Goal: Task Accomplishment & Management: Manage account settings

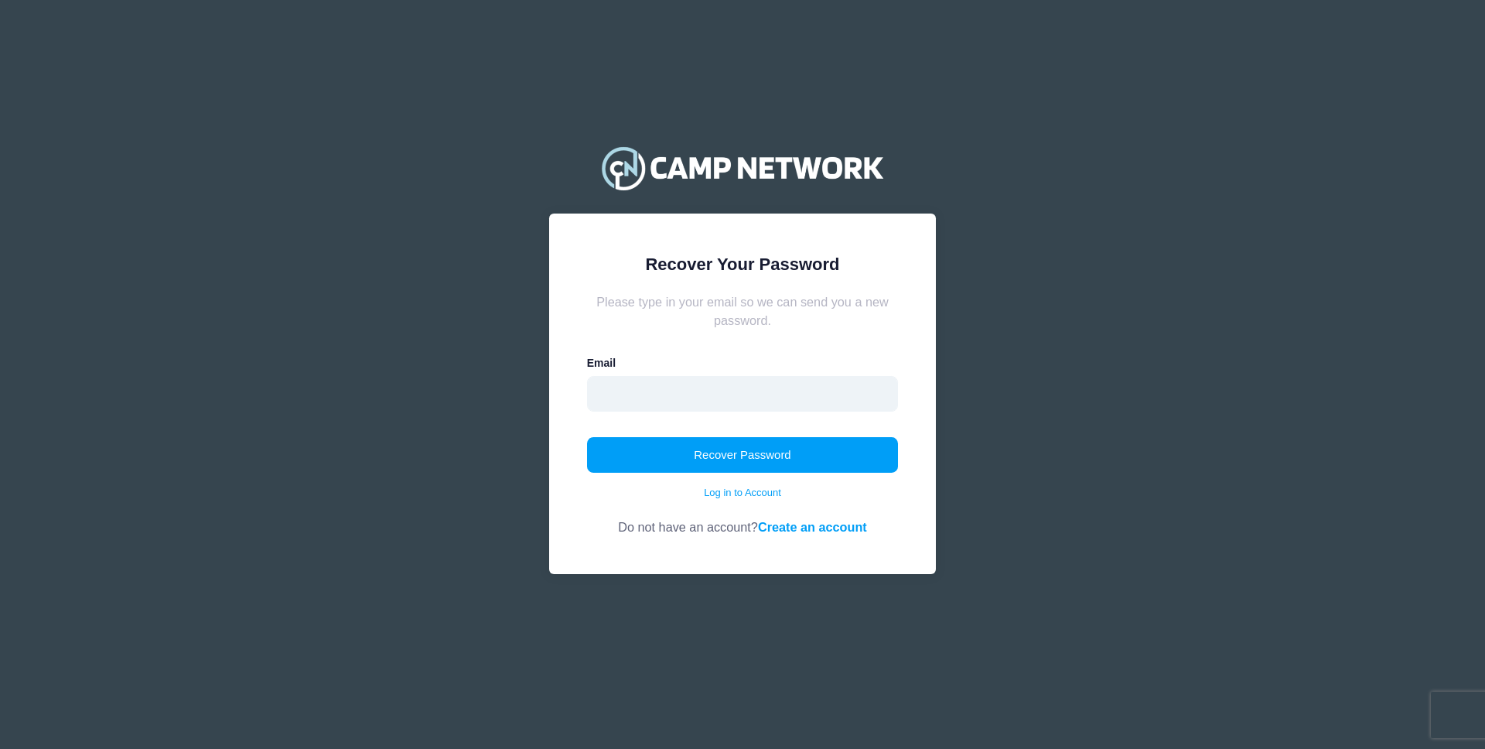
click at [678, 391] on input "email" at bounding box center [743, 394] width 312 height 36
type input "bharati.tandon@gmail.com"
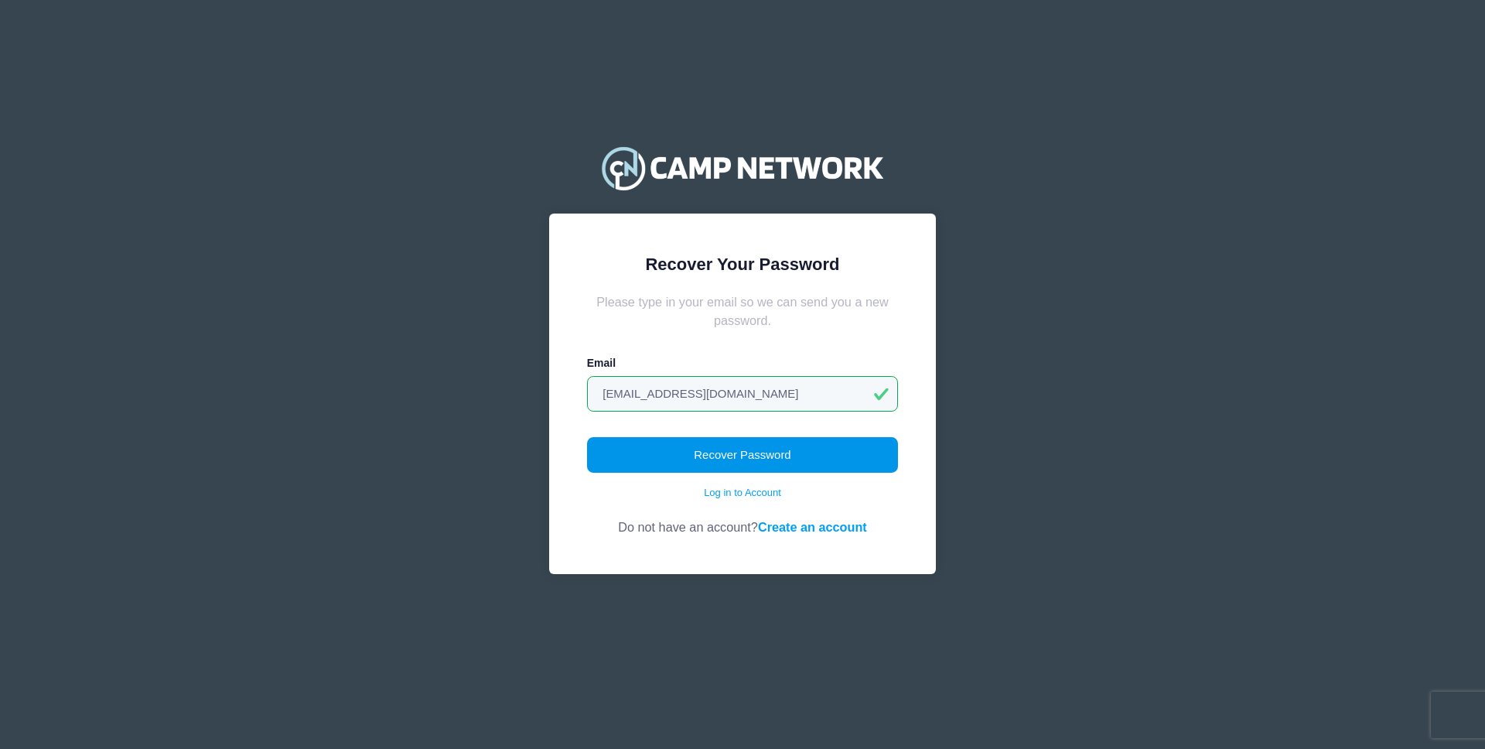
click at [730, 462] on button "Recover Password" at bounding box center [743, 455] width 312 height 36
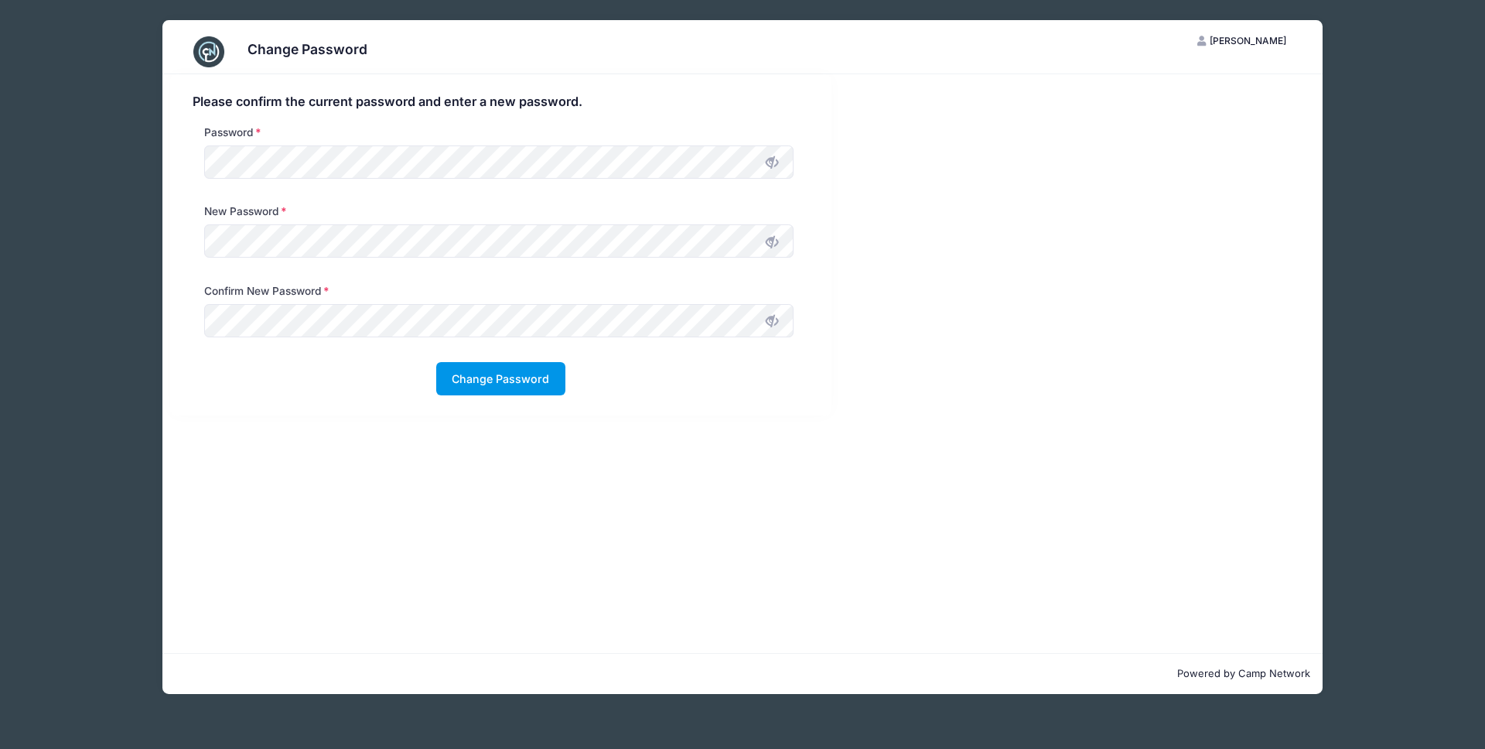
click at [524, 389] on button "Change Password" at bounding box center [500, 378] width 129 height 33
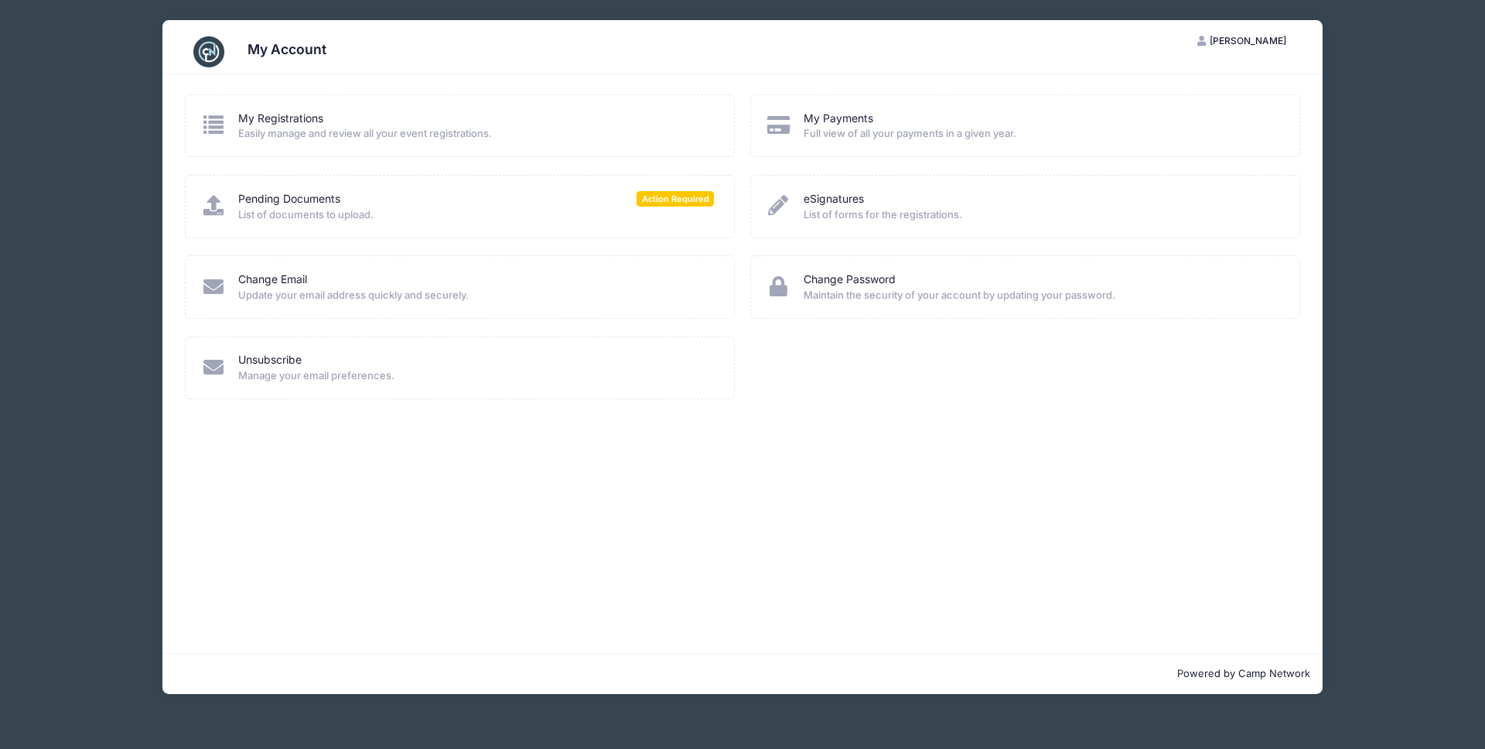
click at [923, 129] on span "Full view of all your payments in a given year." at bounding box center [1042, 133] width 476 height 15
click at [851, 114] on link "My Payments" at bounding box center [839, 119] width 70 height 16
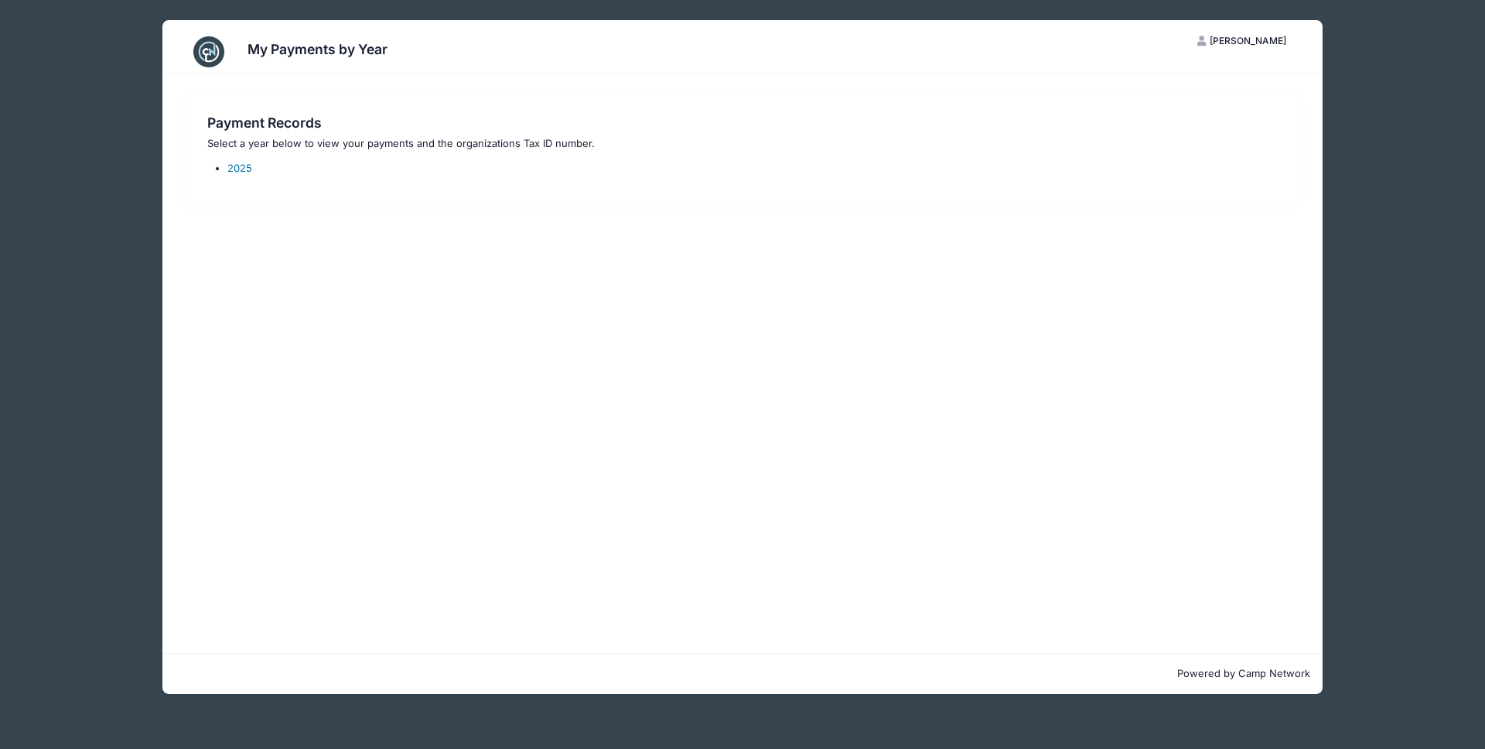
click at [240, 171] on link "2025" at bounding box center [239, 168] width 25 height 12
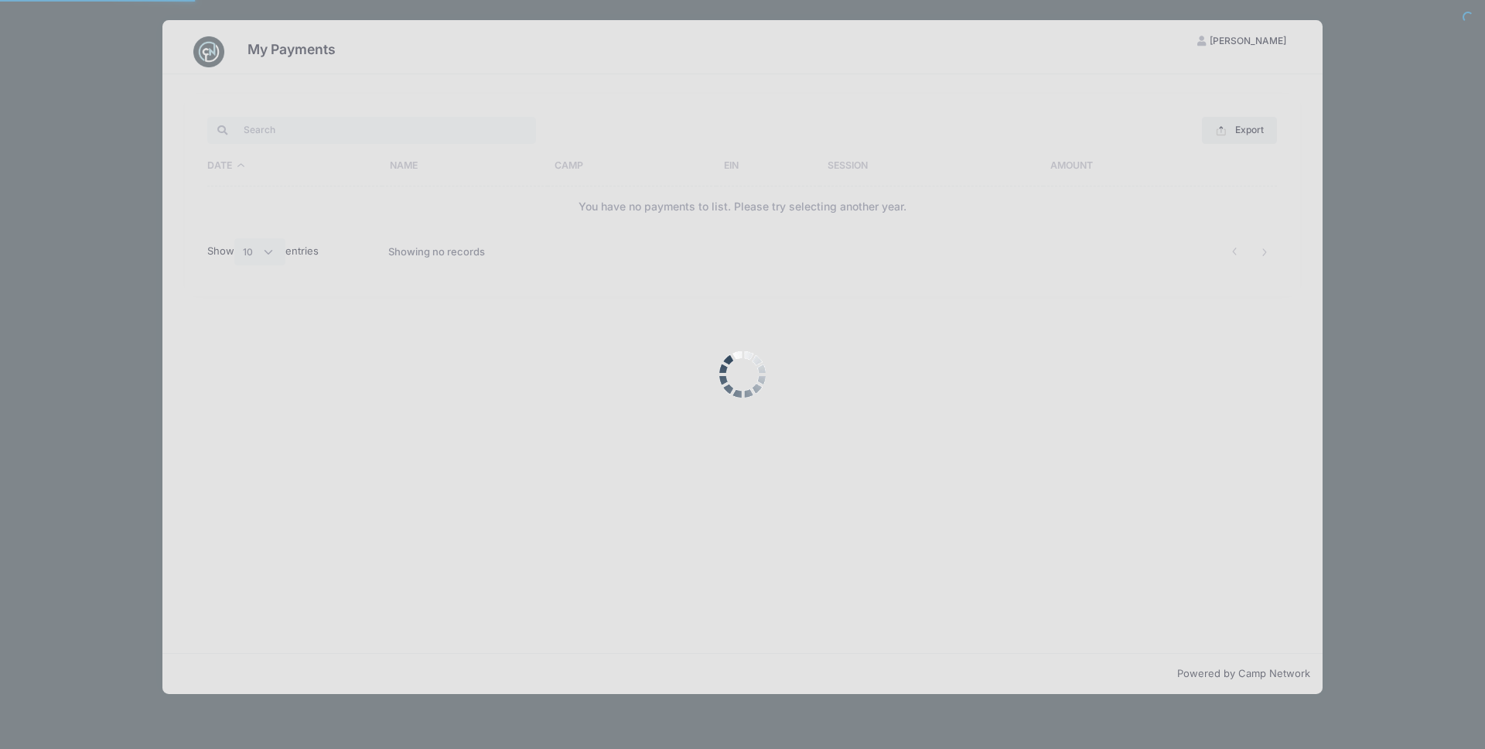
select select "10"
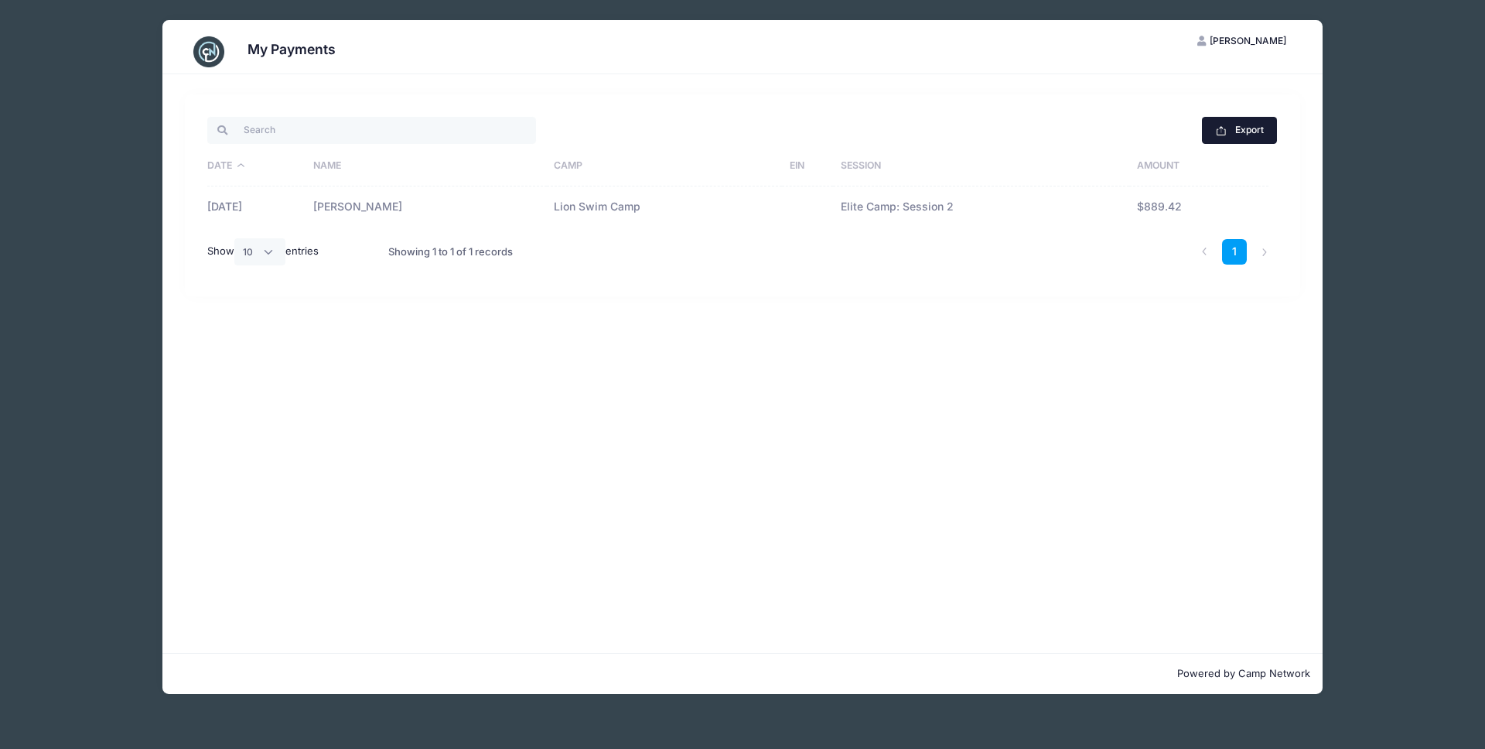
click at [1244, 127] on button "Export" at bounding box center [1239, 130] width 75 height 26
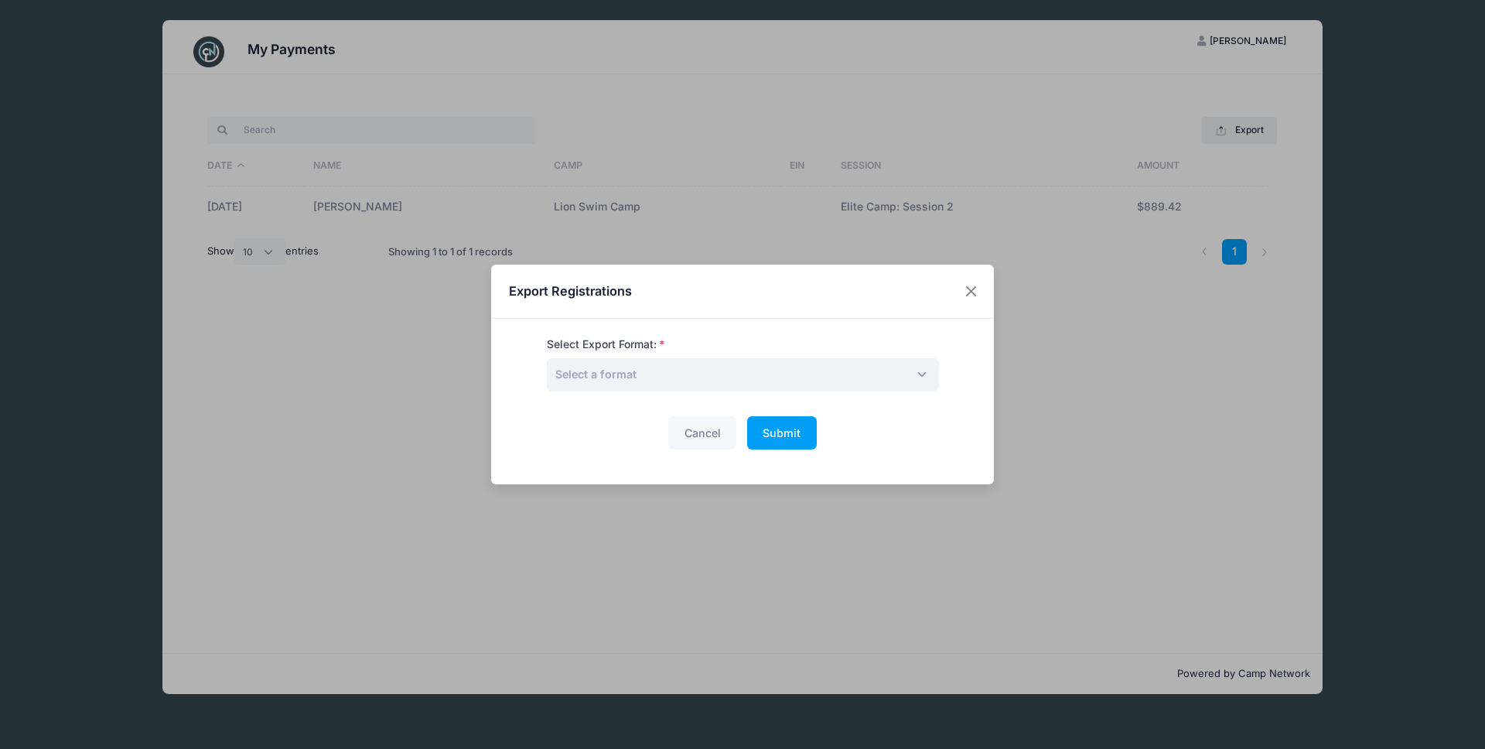
click at [648, 372] on span "Select a format" at bounding box center [743, 374] width 392 height 33
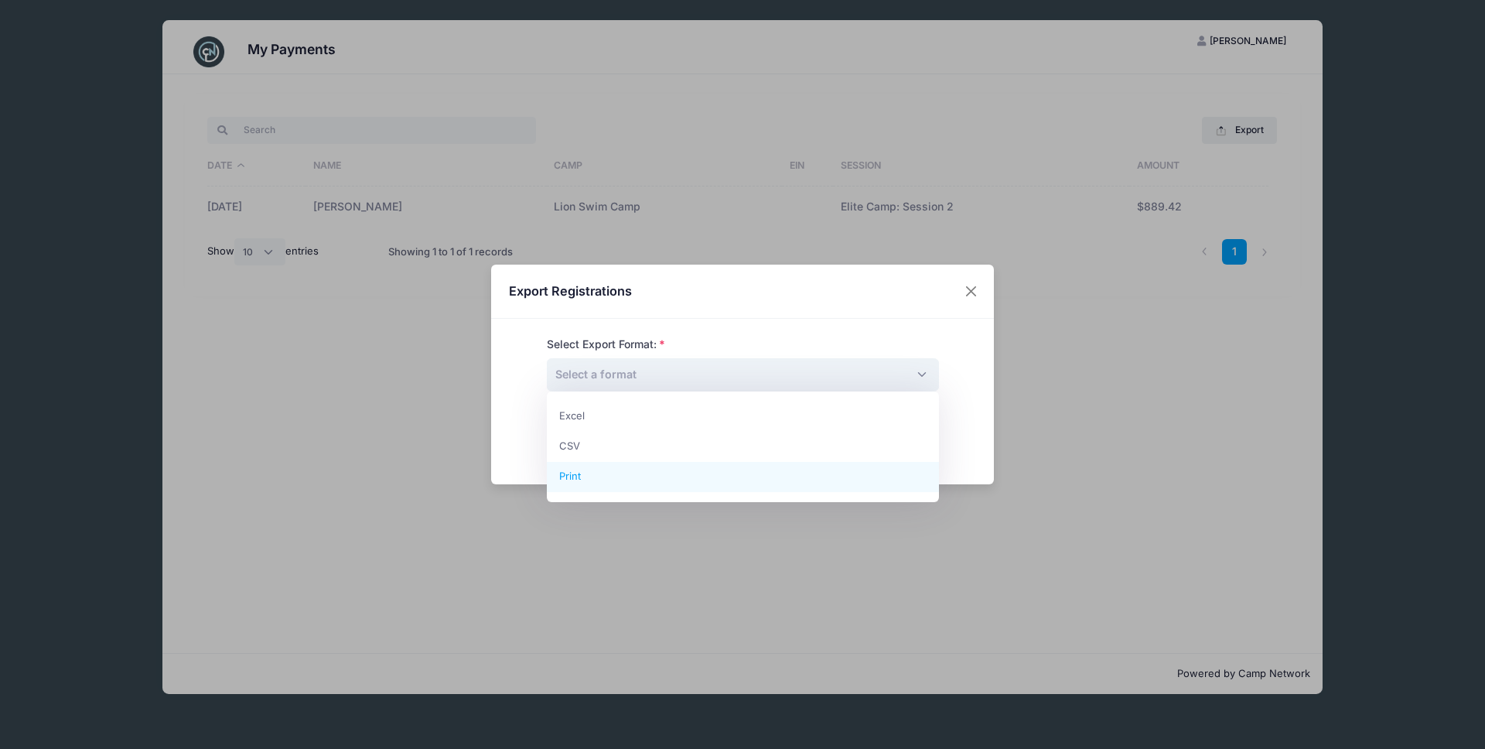
select select "print"
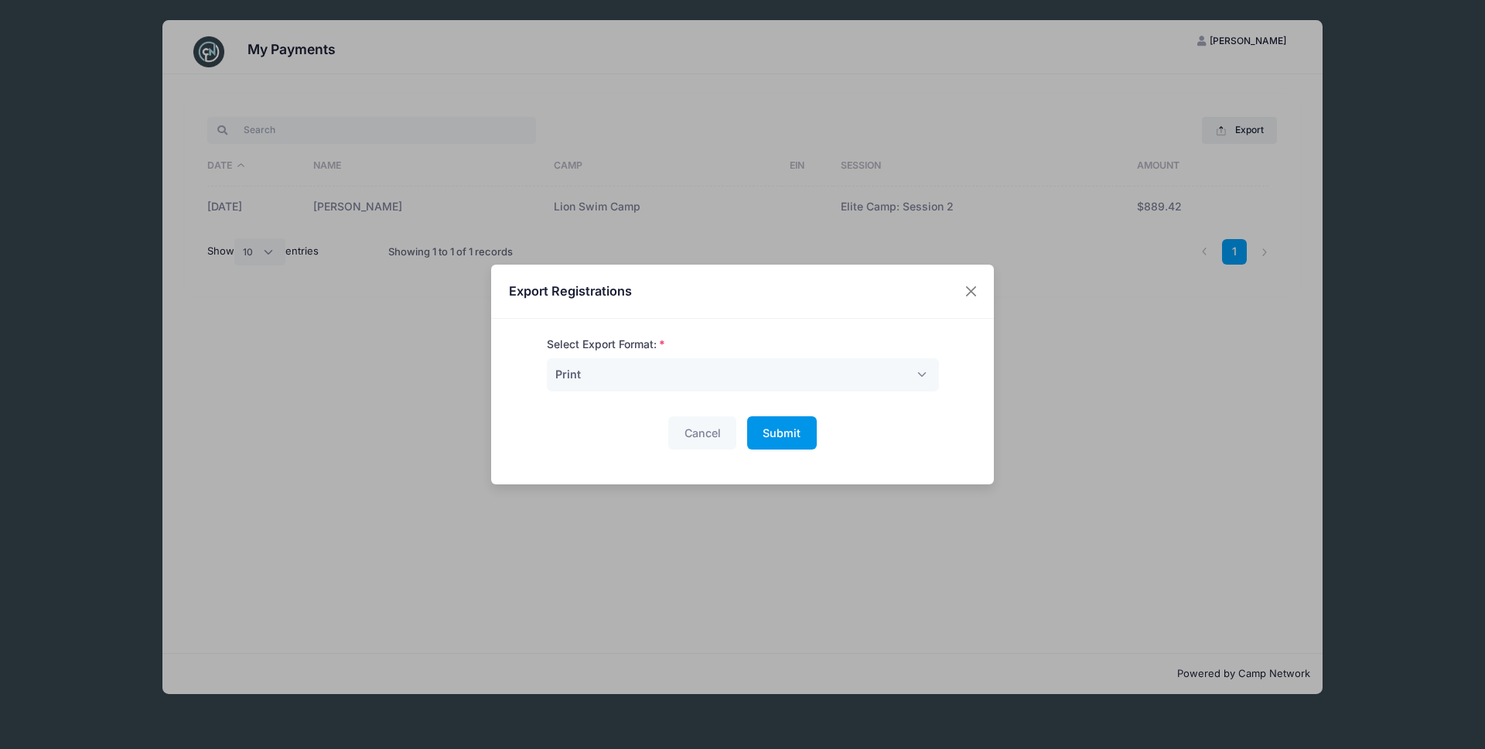
click at [766, 435] on span "Submit" at bounding box center [782, 432] width 38 height 13
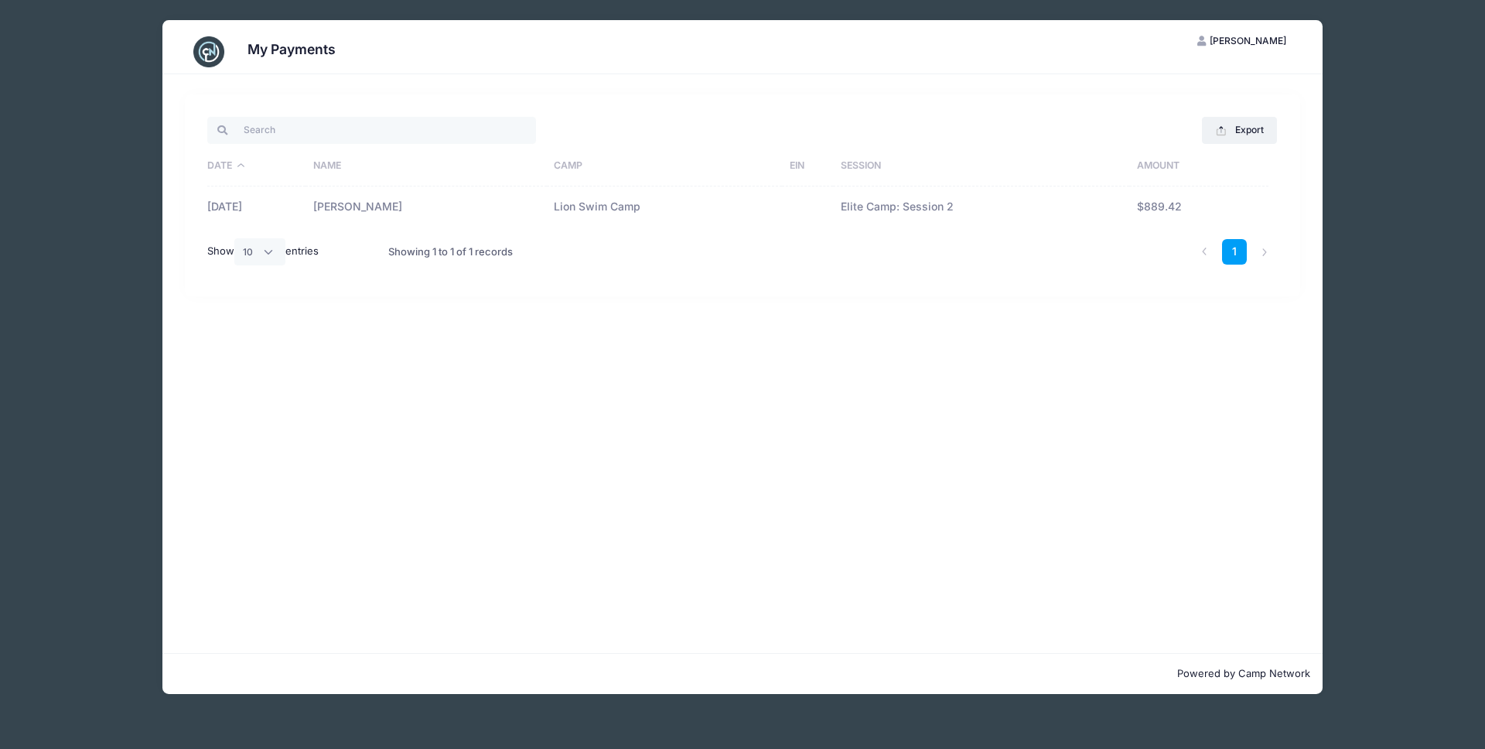
click at [763, 365] on div "Export Excel CSV Print Date Name Camp EIN Session Amount 06/02/2025 Aanya Jain …" at bounding box center [742, 363] width 1160 height 578
click at [212, 46] on img at bounding box center [208, 51] width 31 height 31
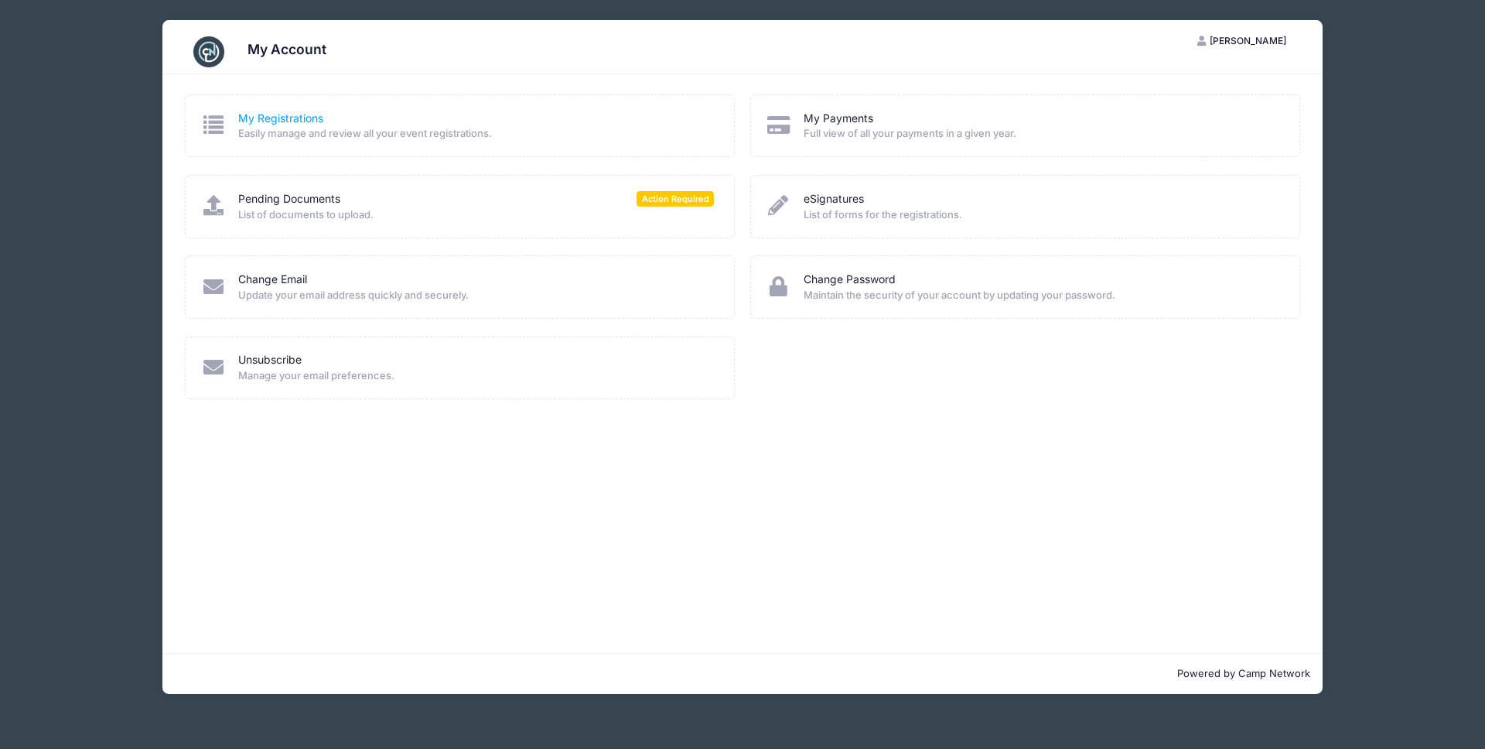
click at [288, 118] on link "My Registrations" at bounding box center [280, 119] width 85 height 16
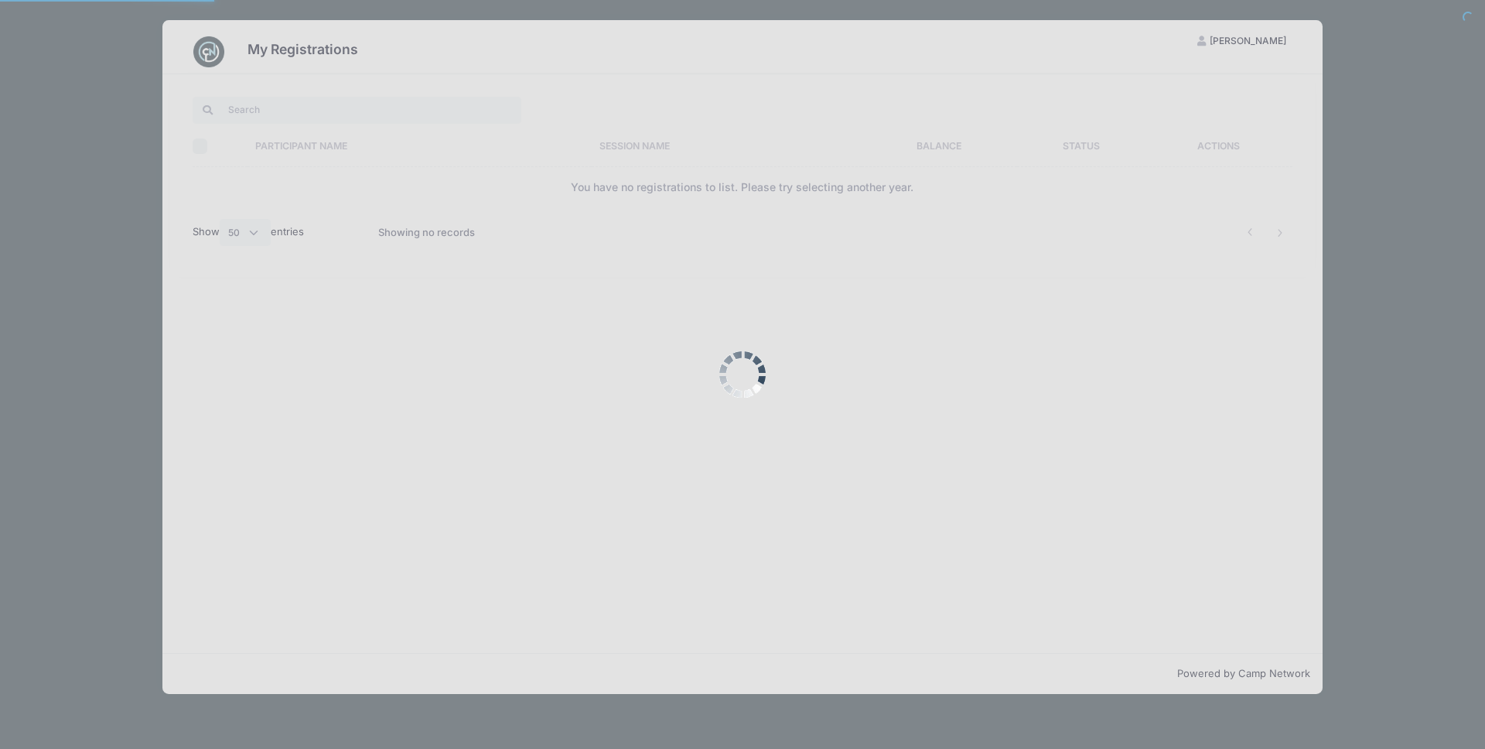
select select "50"
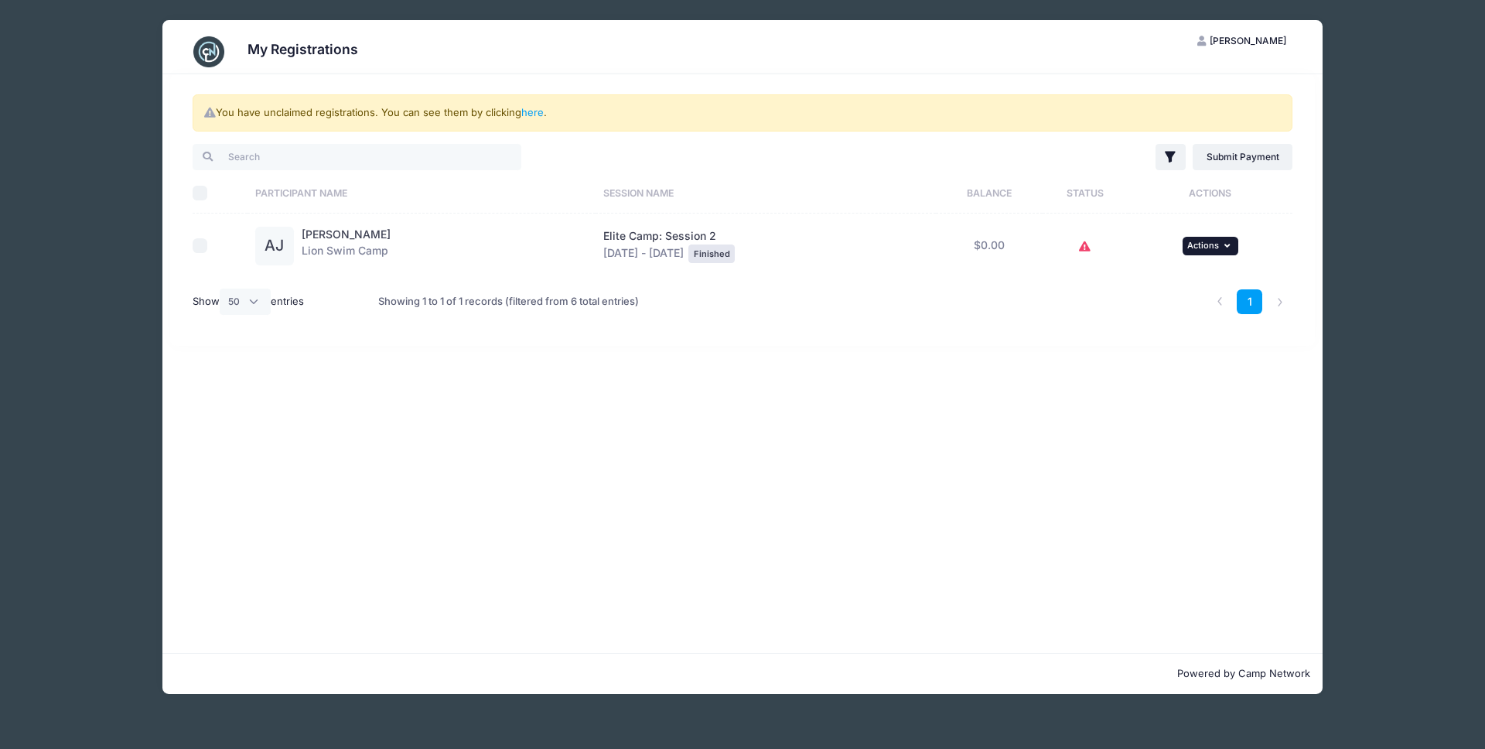
click at [1234, 246] on icon "button" at bounding box center [1228, 245] width 9 height 9
click at [1137, 282] on link "View Registration" at bounding box center [1166, 279] width 140 height 29
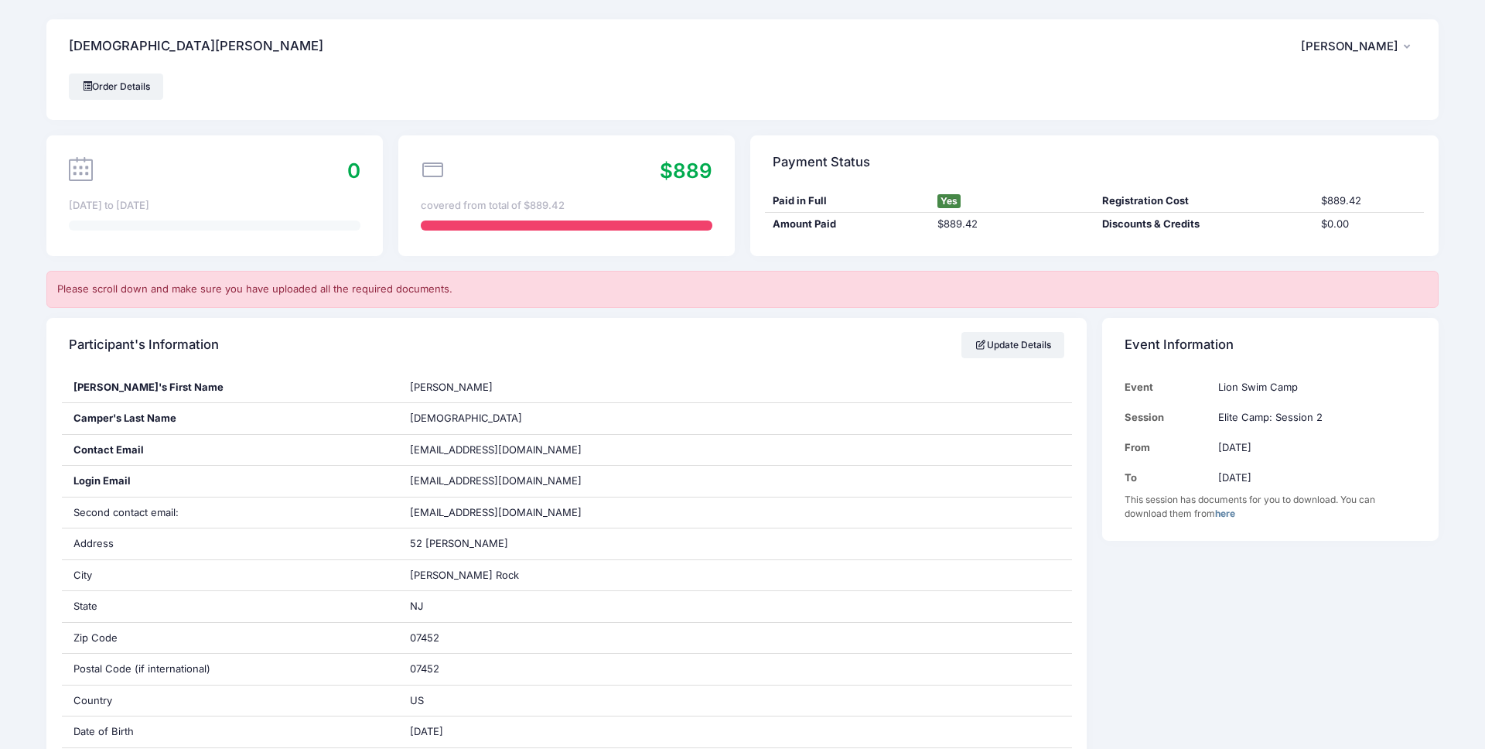
click at [102, 87] on link "Order Details" at bounding box center [116, 86] width 94 height 26
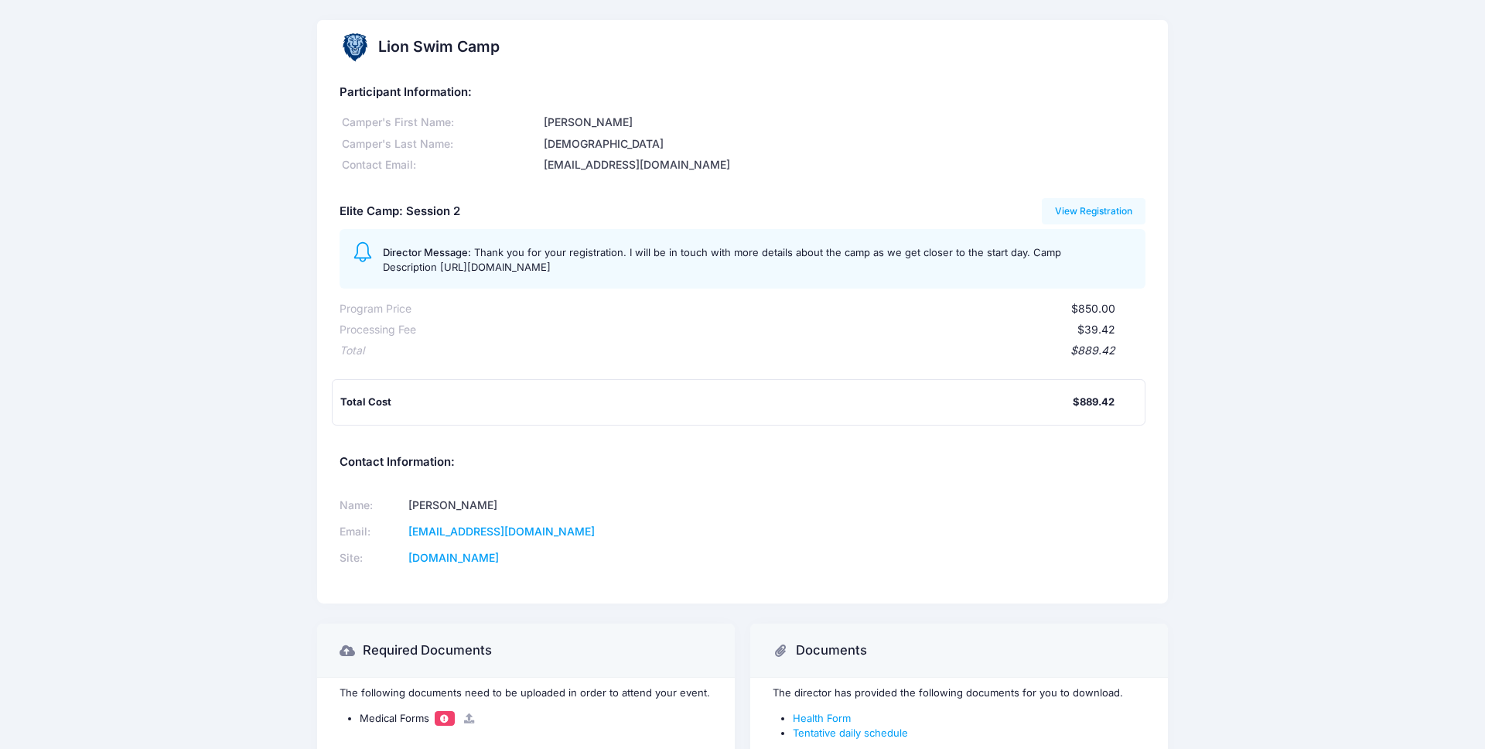
click at [841, 153] on div "Camper's First Name: [PERSON_NAME] Last Name: [PERSON_NAME] Contact Email: [EMA…" at bounding box center [743, 141] width 806 height 63
click at [1299, 398] on div "Lion Swim Camp Participant Information: [PERSON_NAME]'s First Name: [PERSON_NAM…" at bounding box center [742, 405] width 1485 height 771
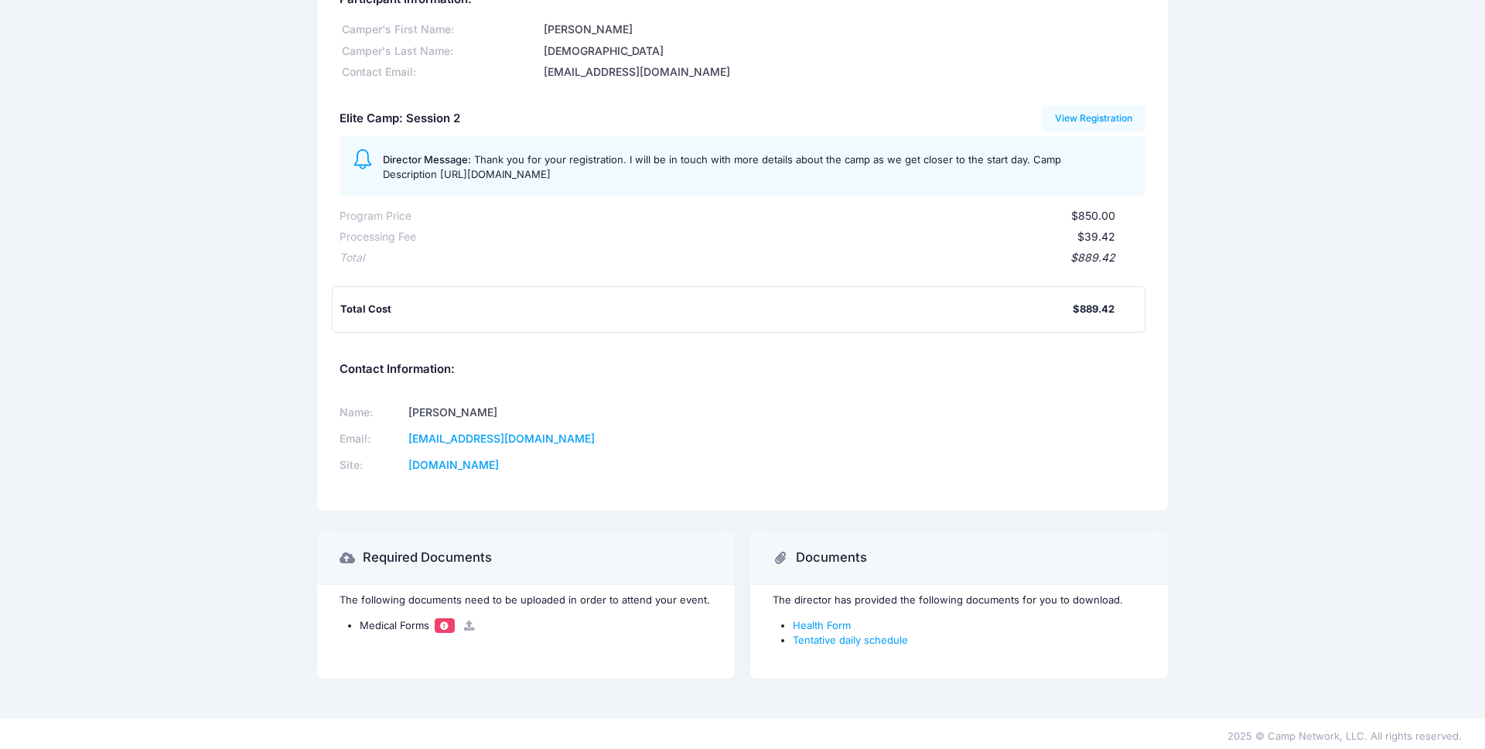
scroll to position [97, 0]
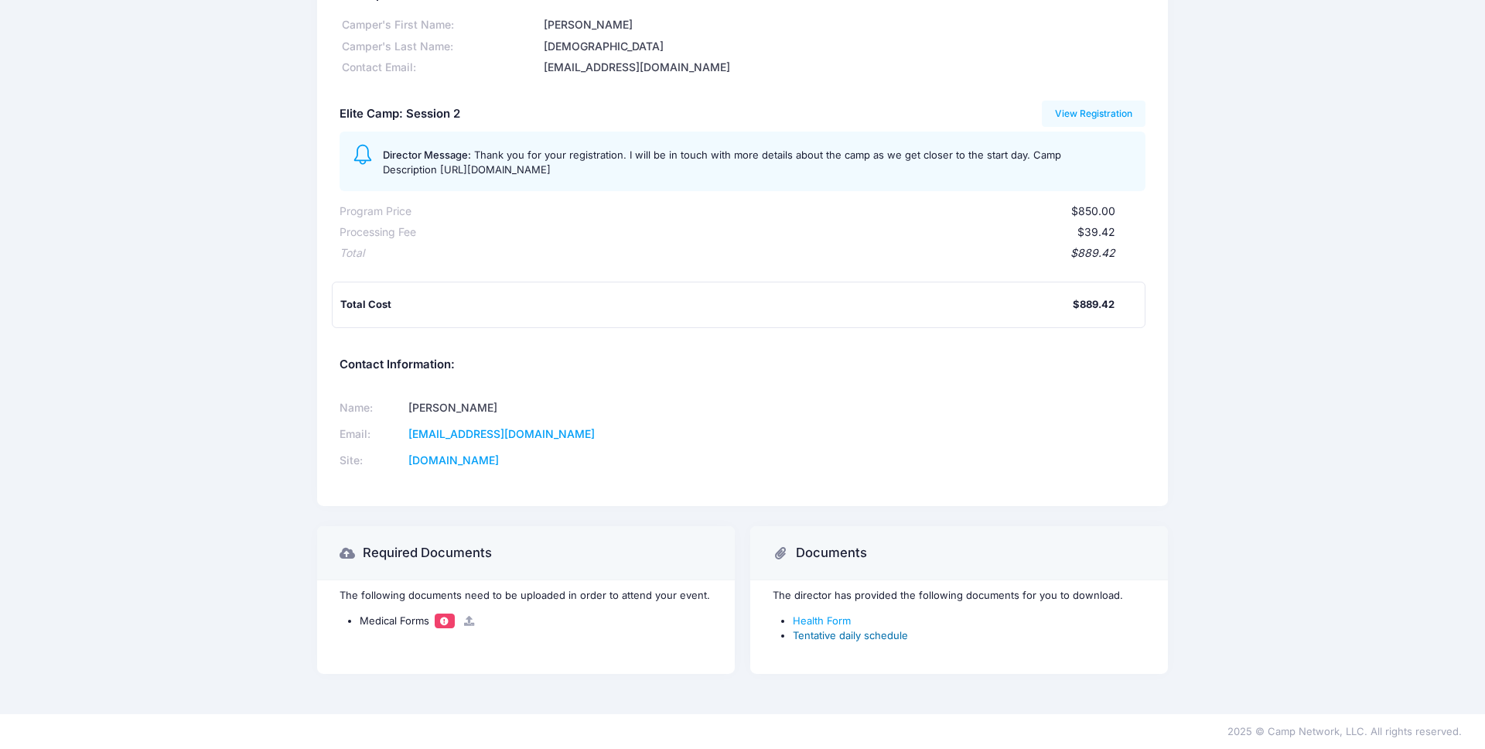
click at [820, 639] on link "Tentative daily schedule" at bounding box center [850, 635] width 115 height 12
click at [774, 75] on div "[EMAIL_ADDRESS][DOMAIN_NAME]" at bounding box center [843, 68] width 605 height 16
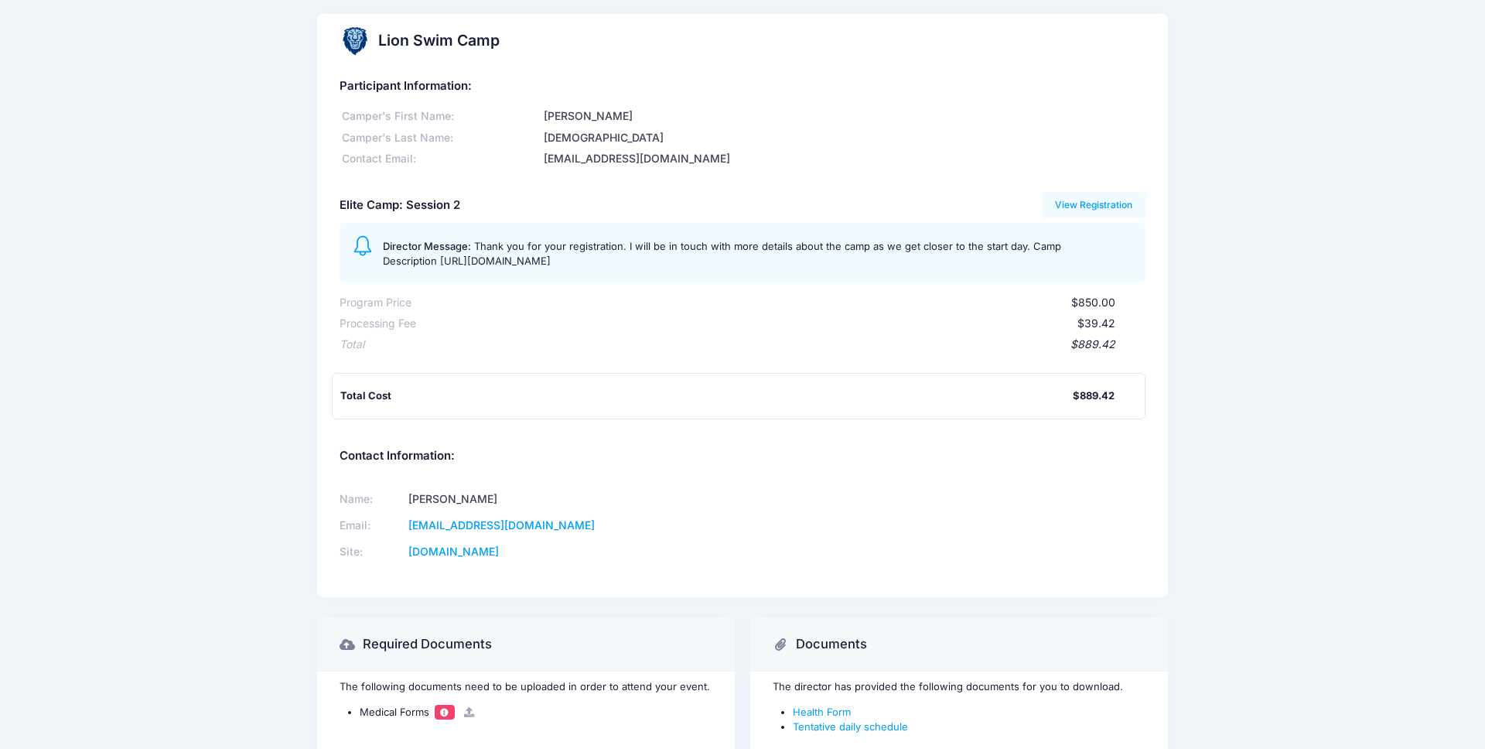
scroll to position [0, 0]
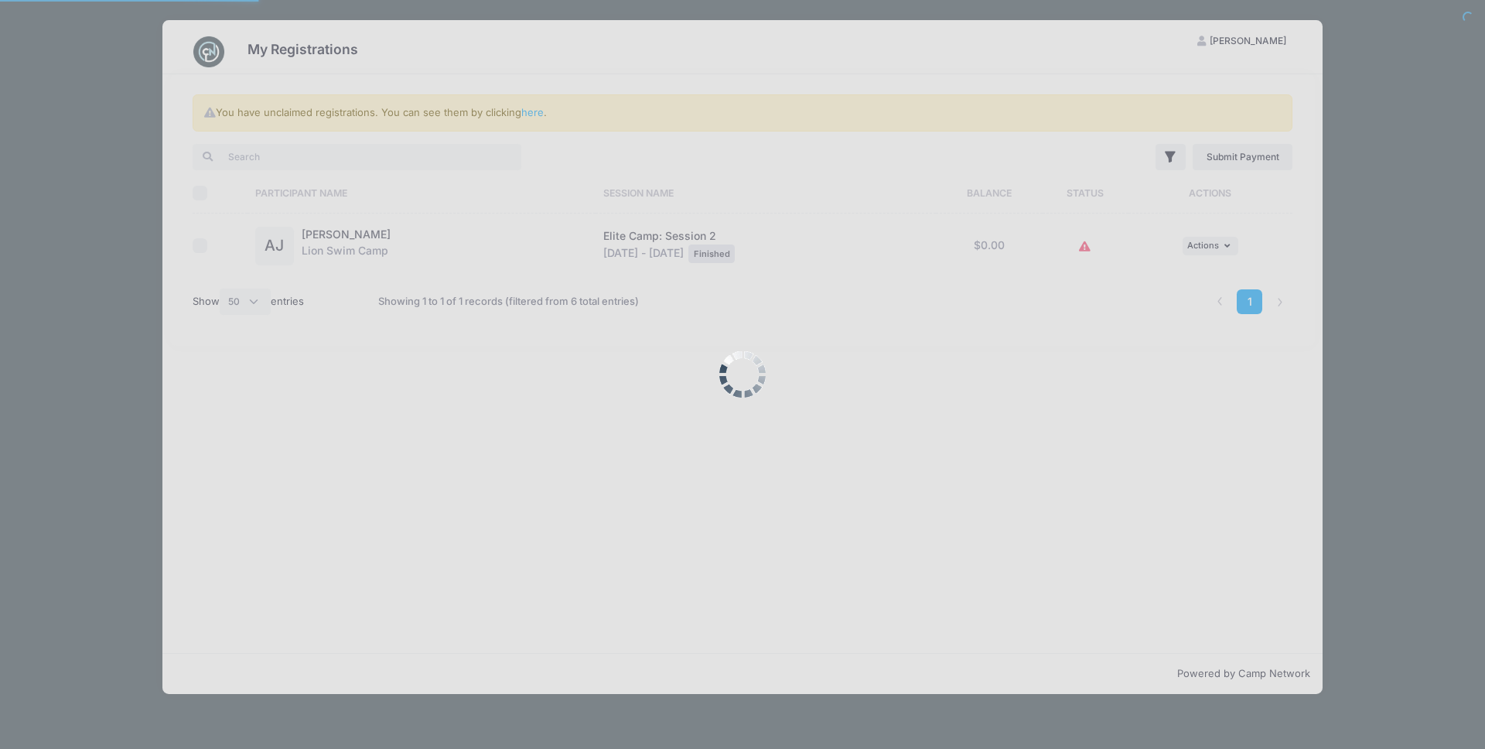
select select "50"
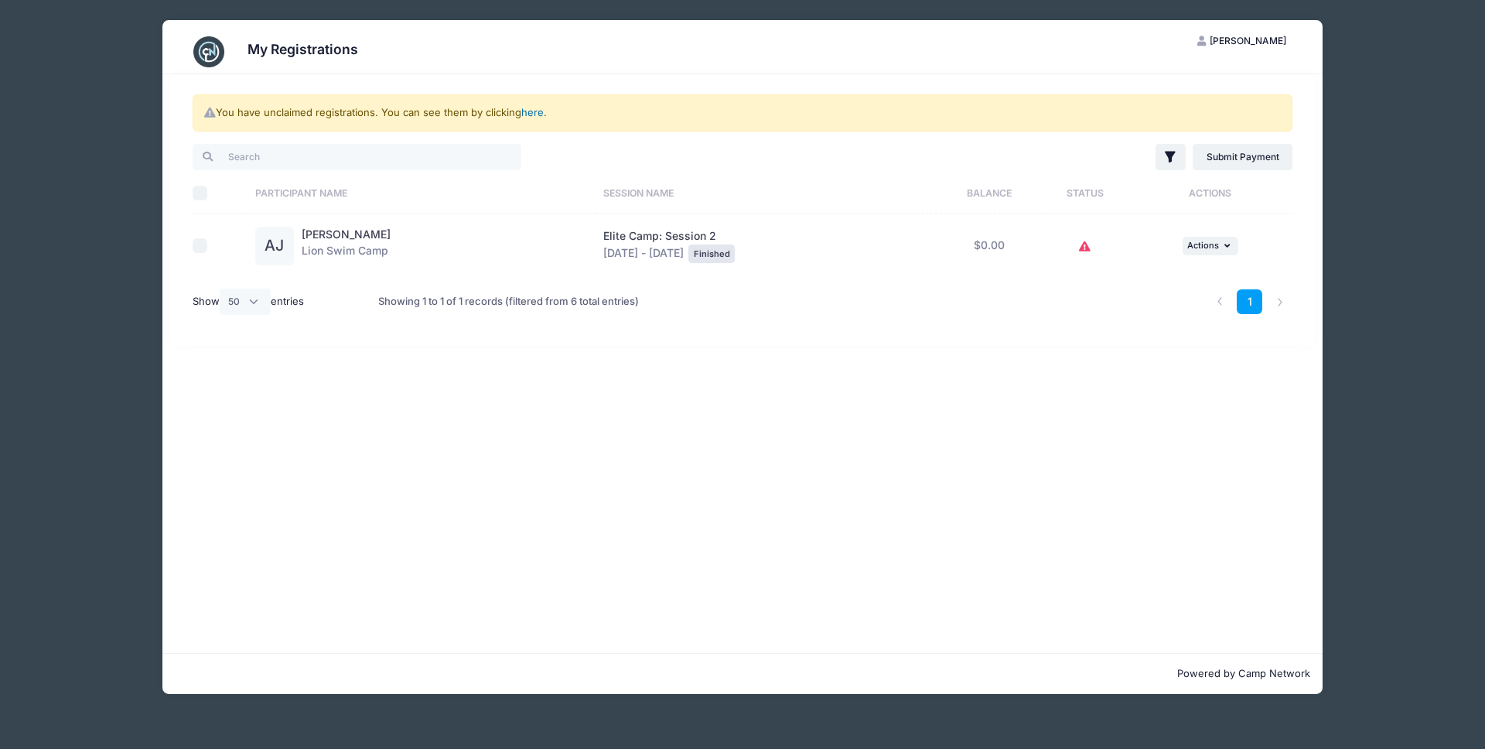
click at [533, 114] on link "here" at bounding box center [532, 112] width 22 height 12
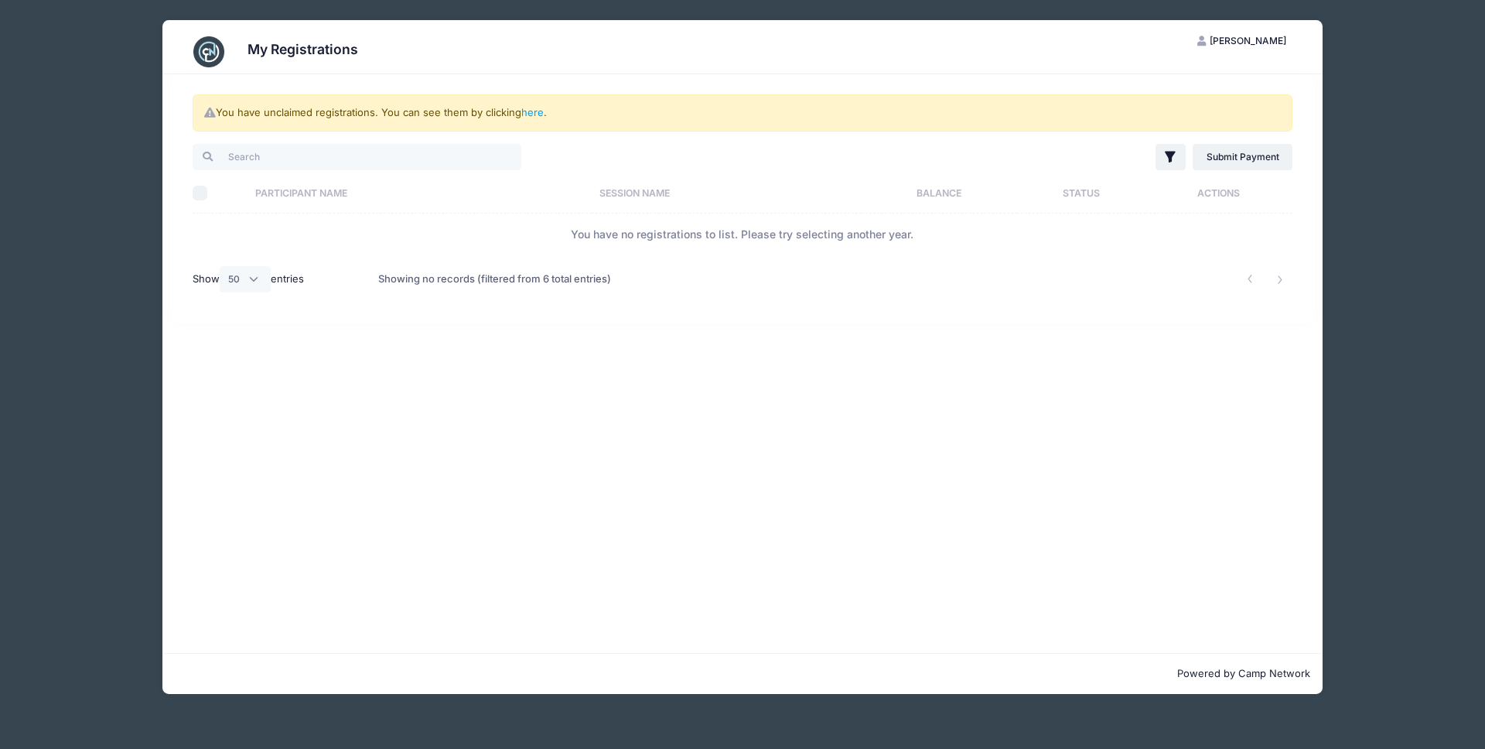
click at [206, 65] on img at bounding box center [208, 51] width 31 height 31
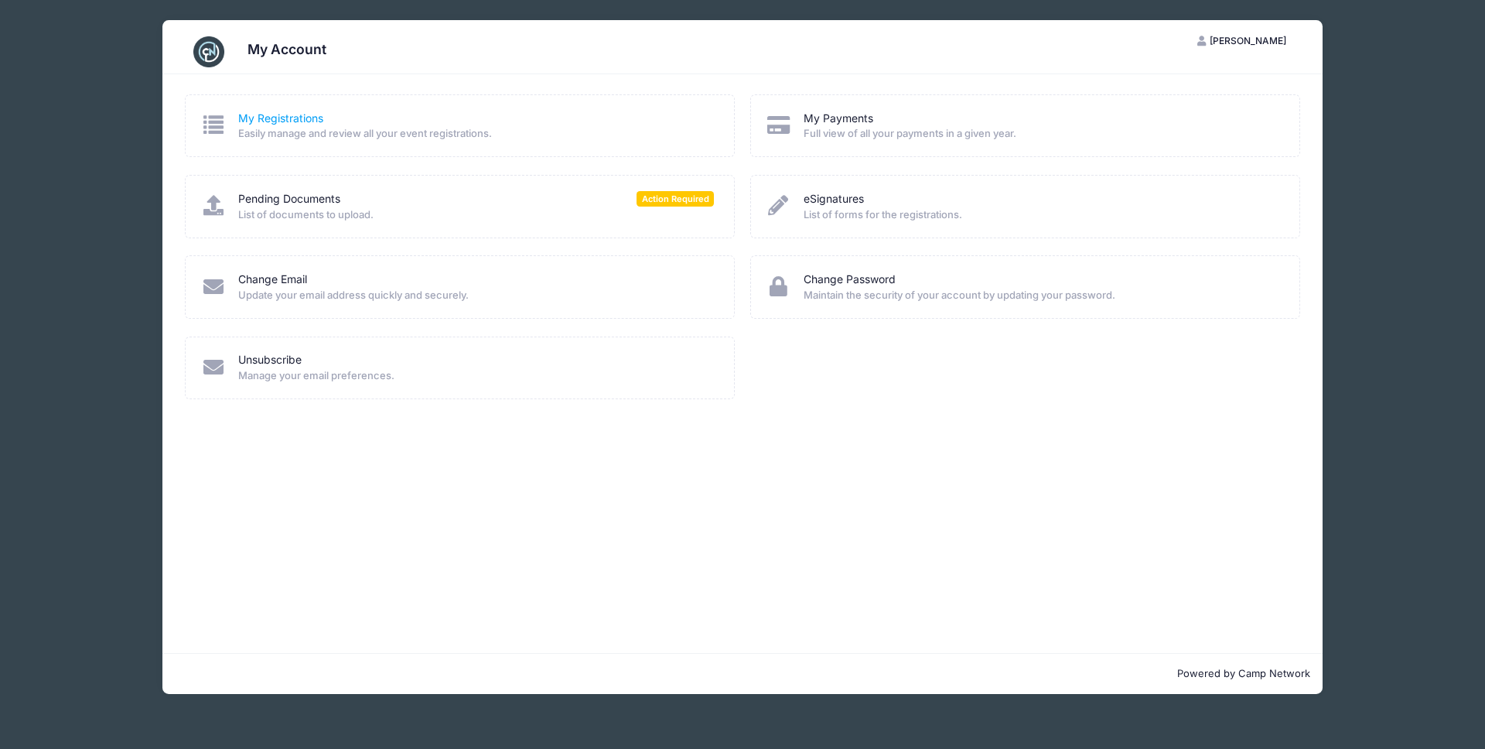
click at [299, 117] on link "My Registrations" at bounding box center [280, 119] width 85 height 16
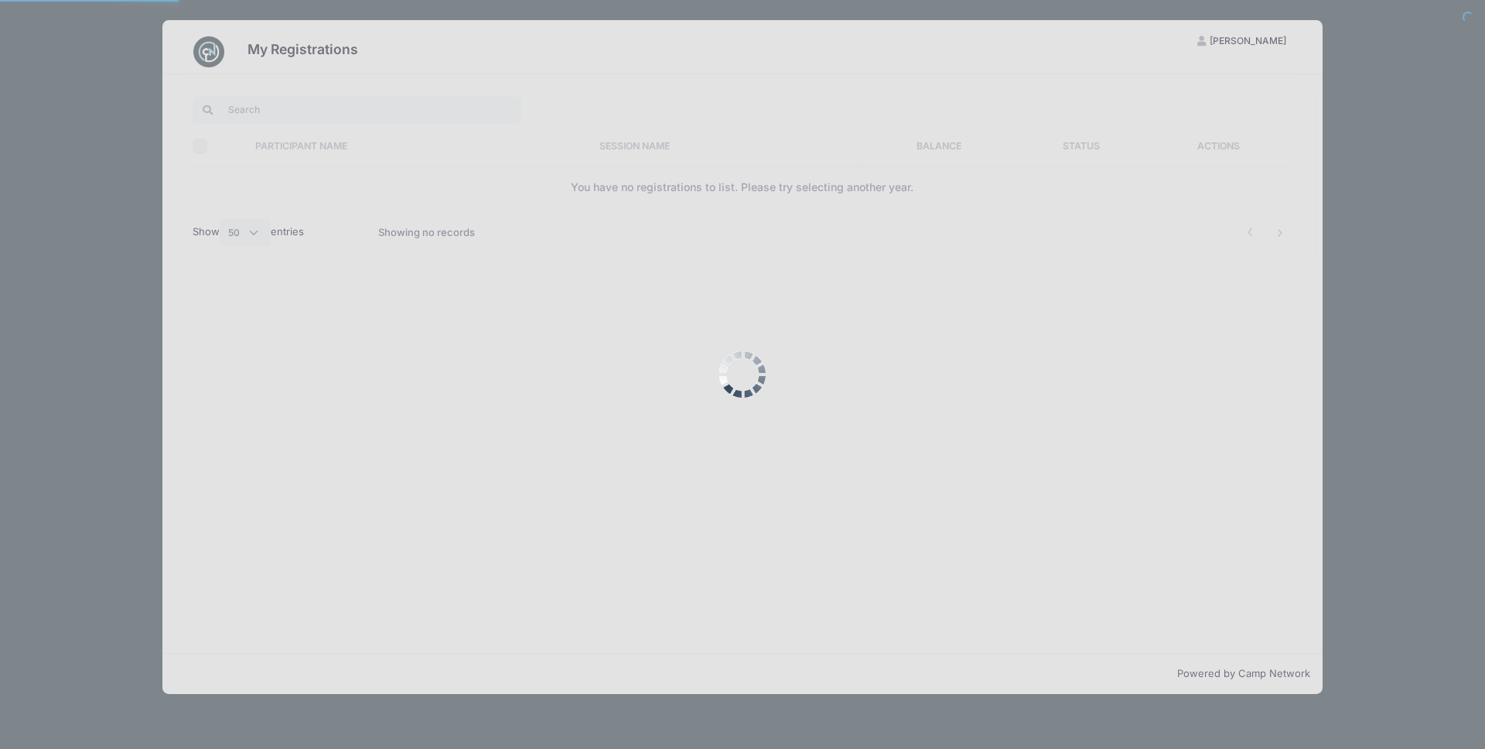
select select "50"
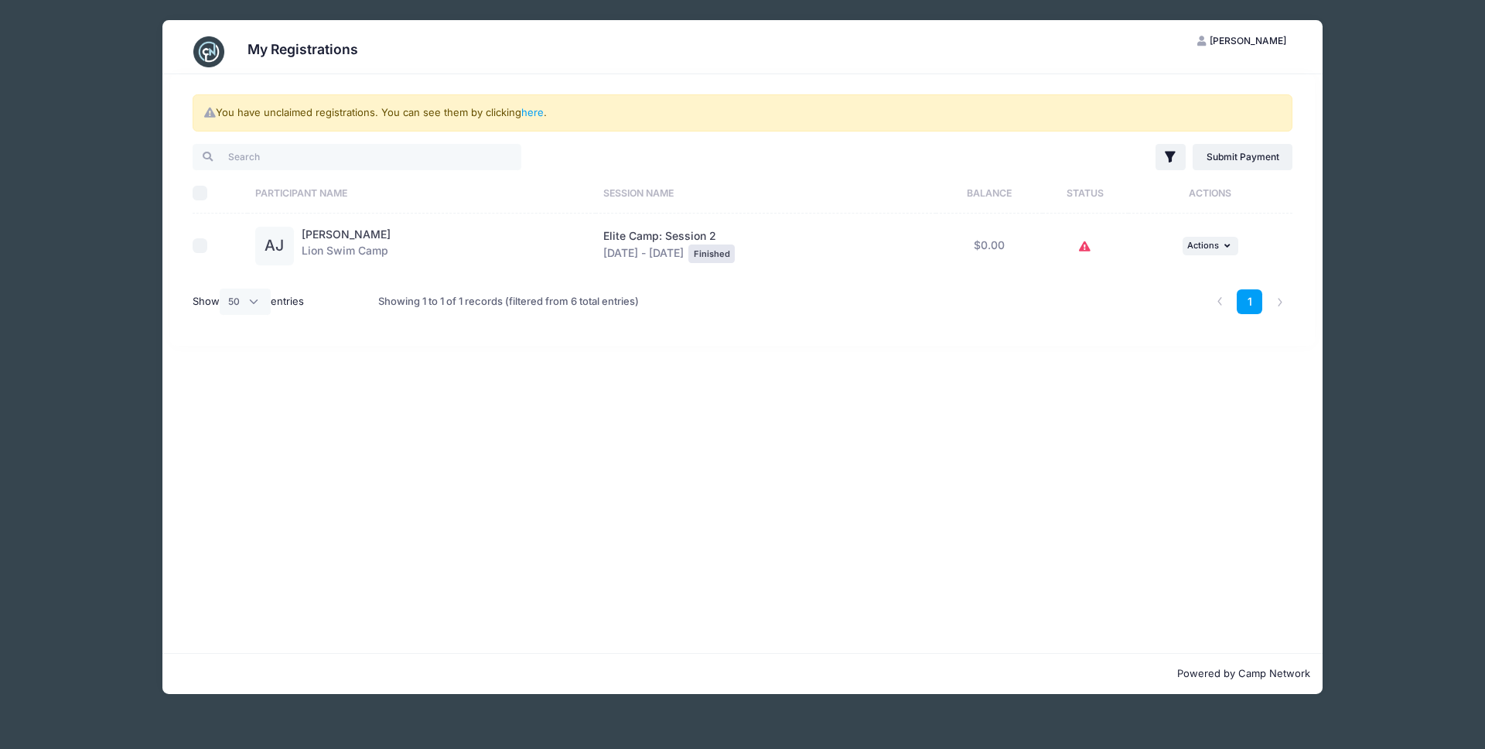
click at [709, 374] on div "You have unclaimed registrations. You can see them by clicking here . Filter Fi…" at bounding box center [742, 363] width 1160 height 578
click at [202, 64] on img at bounding box center [208, 51] width 31 height 31
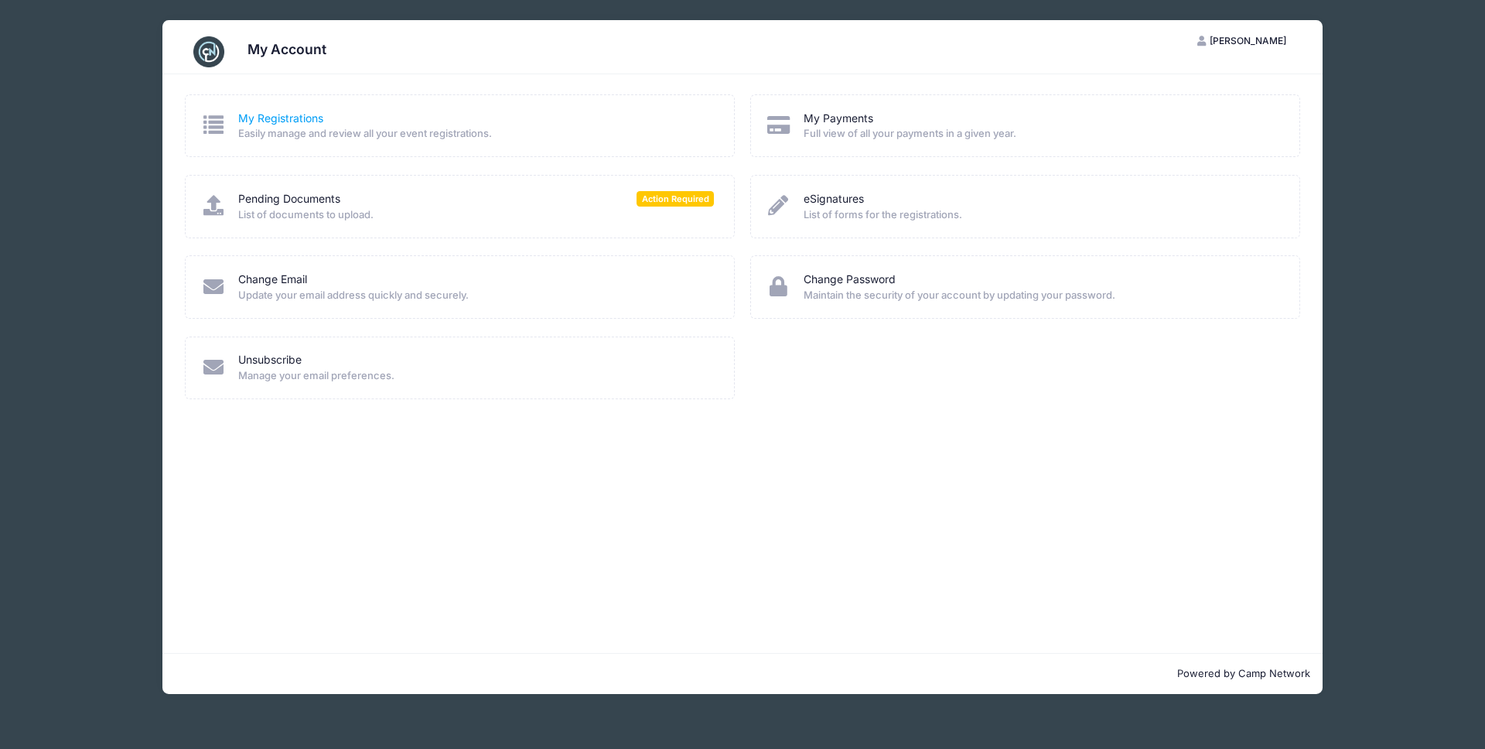
click at [278, 121] on link "My Registrations" at bounding box center [280, 119] width 85 height 16
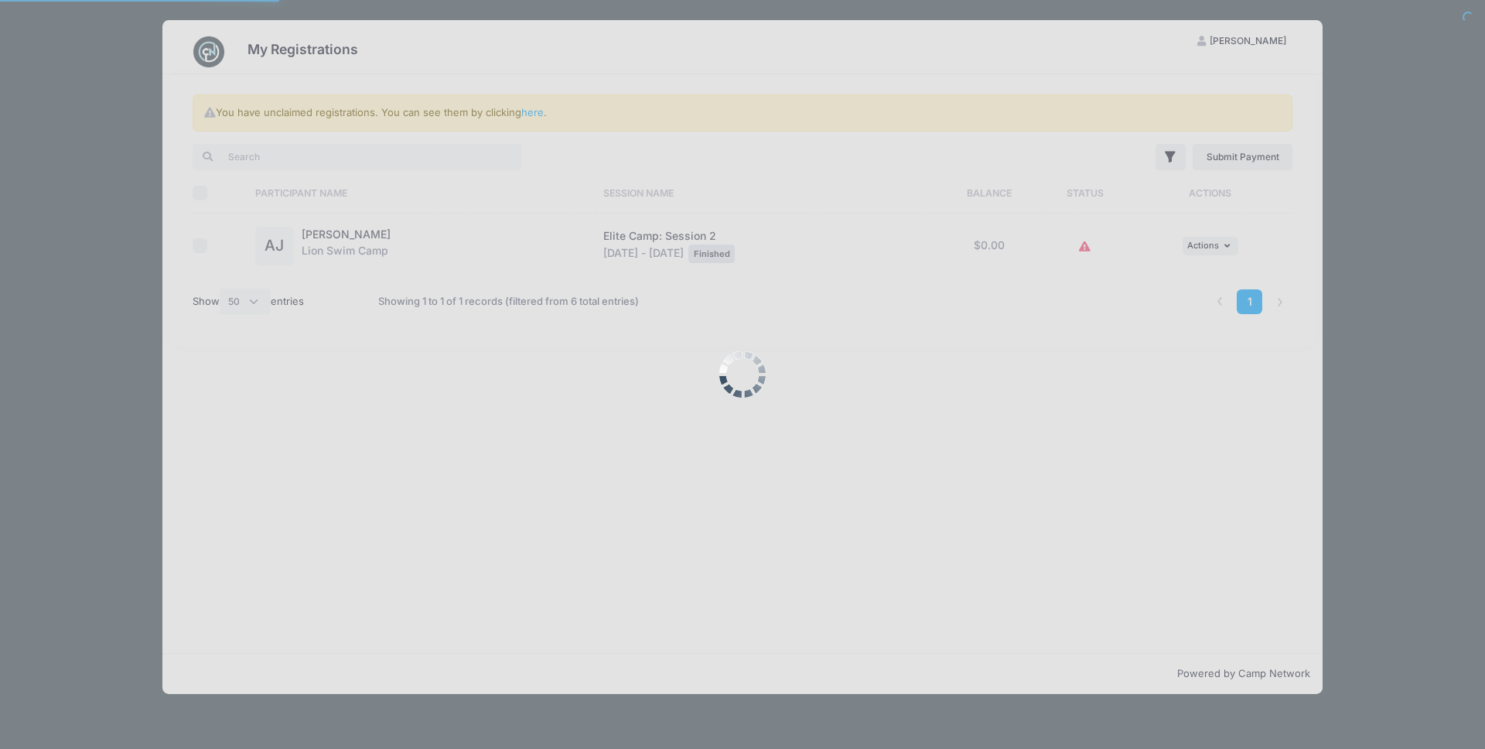
select select "50"
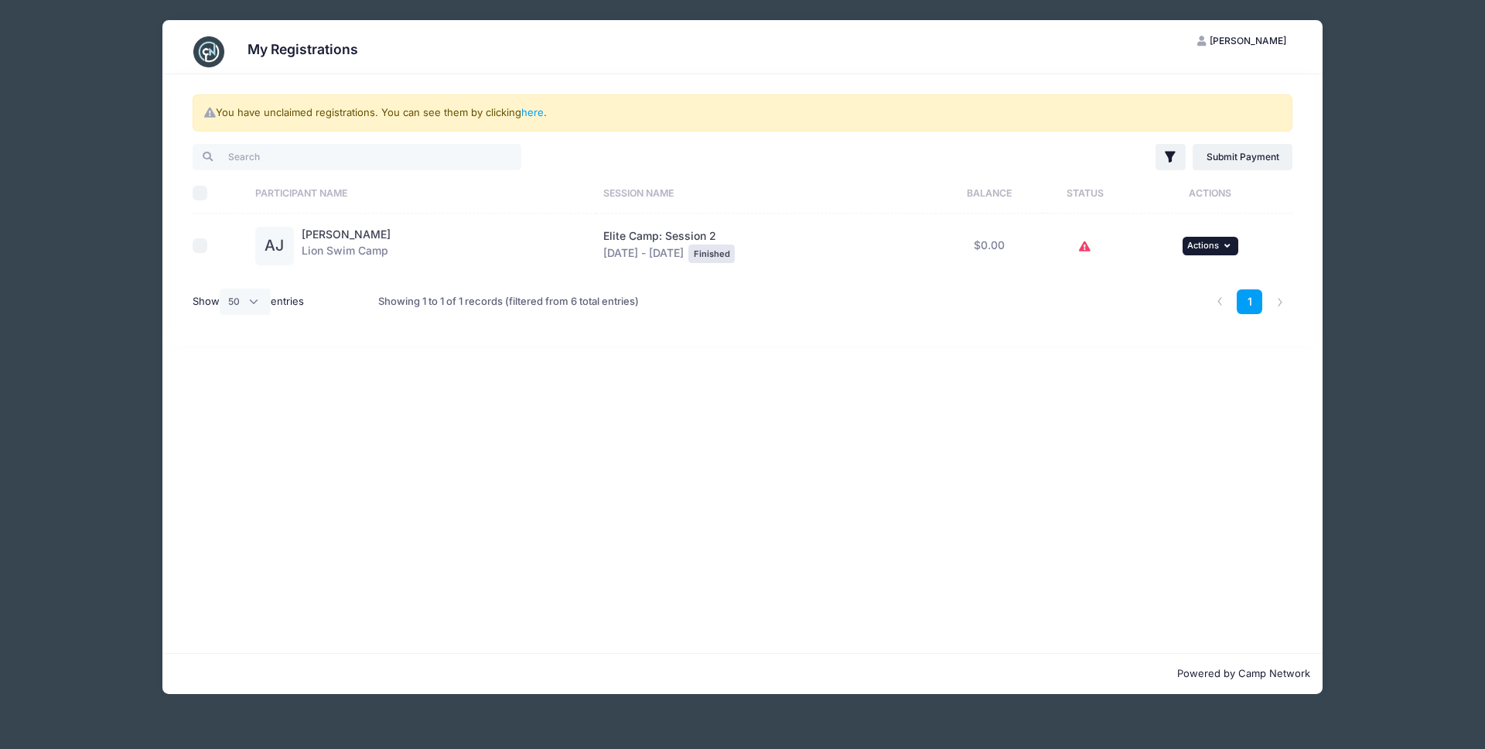
click at [1234, 246] on icon "button" at bounding box center [1228, 245] width 9 height 9
click at [1151, 310] on link "View Attachments" at bounding box center [1166, 309] width 140 height 29
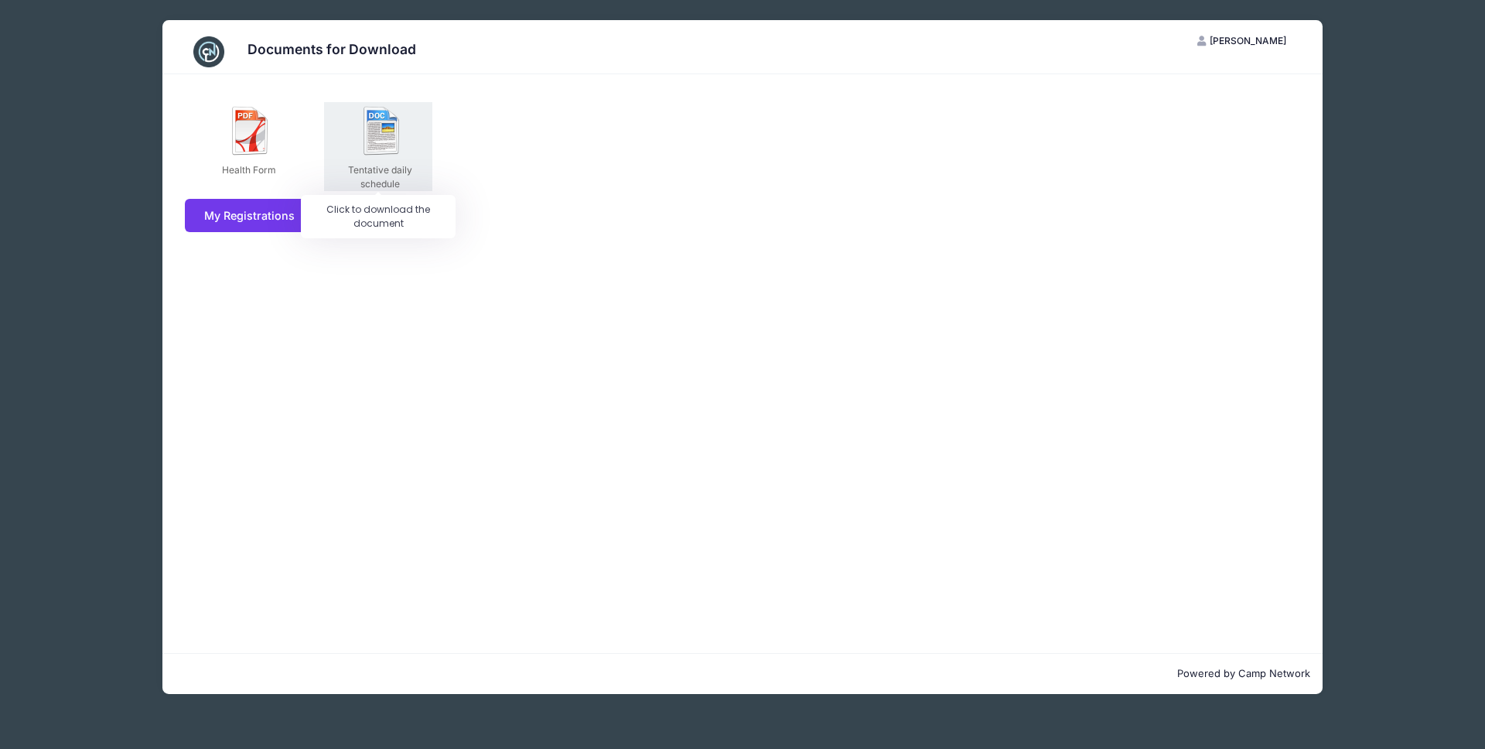
click at [382, 122] on img at bounding box center [381, 130] width 49 height 49
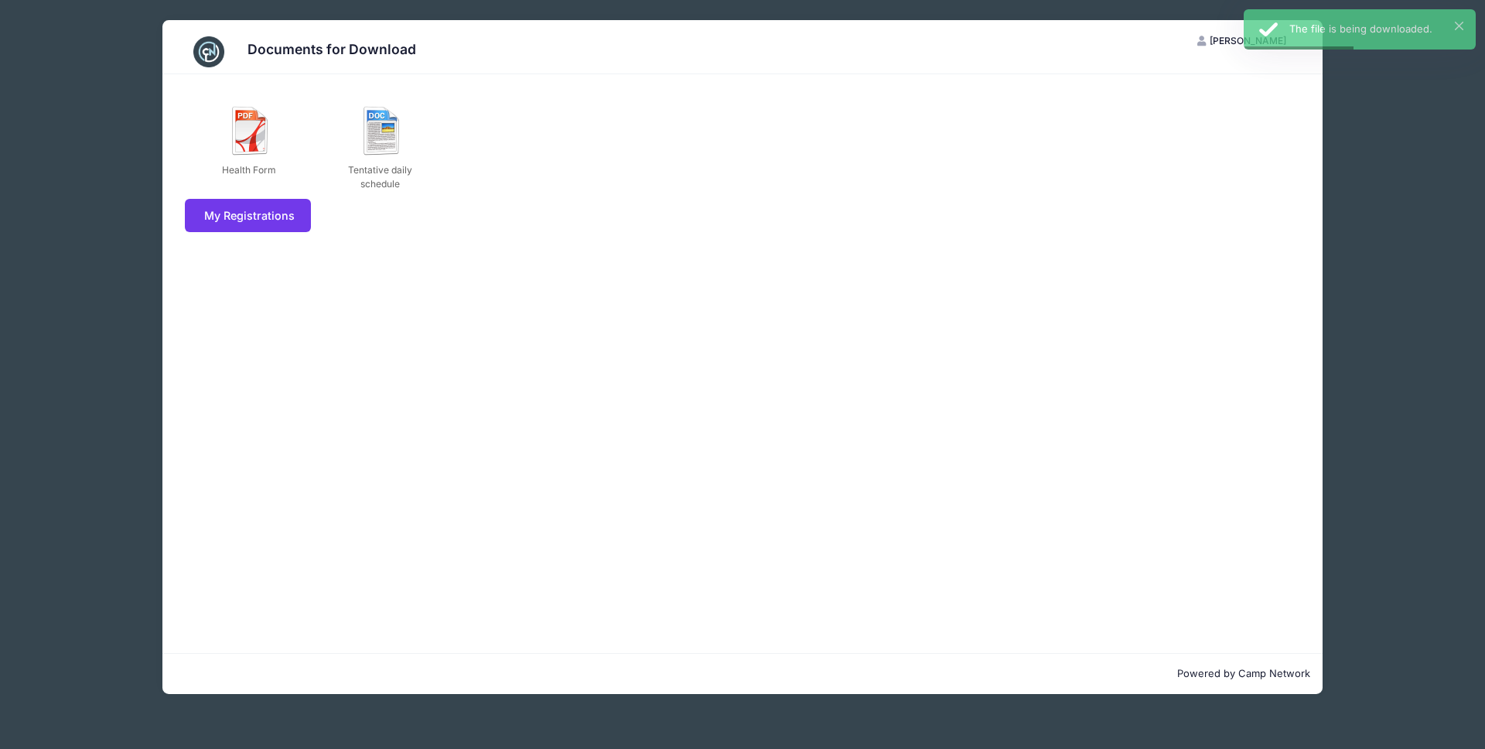
click at [71, 24] on div "Documents for Download BJ Bharti Jain My Account Logout Health Form Tentative d…" at bounding box center [742, 357] width 1392 height 714
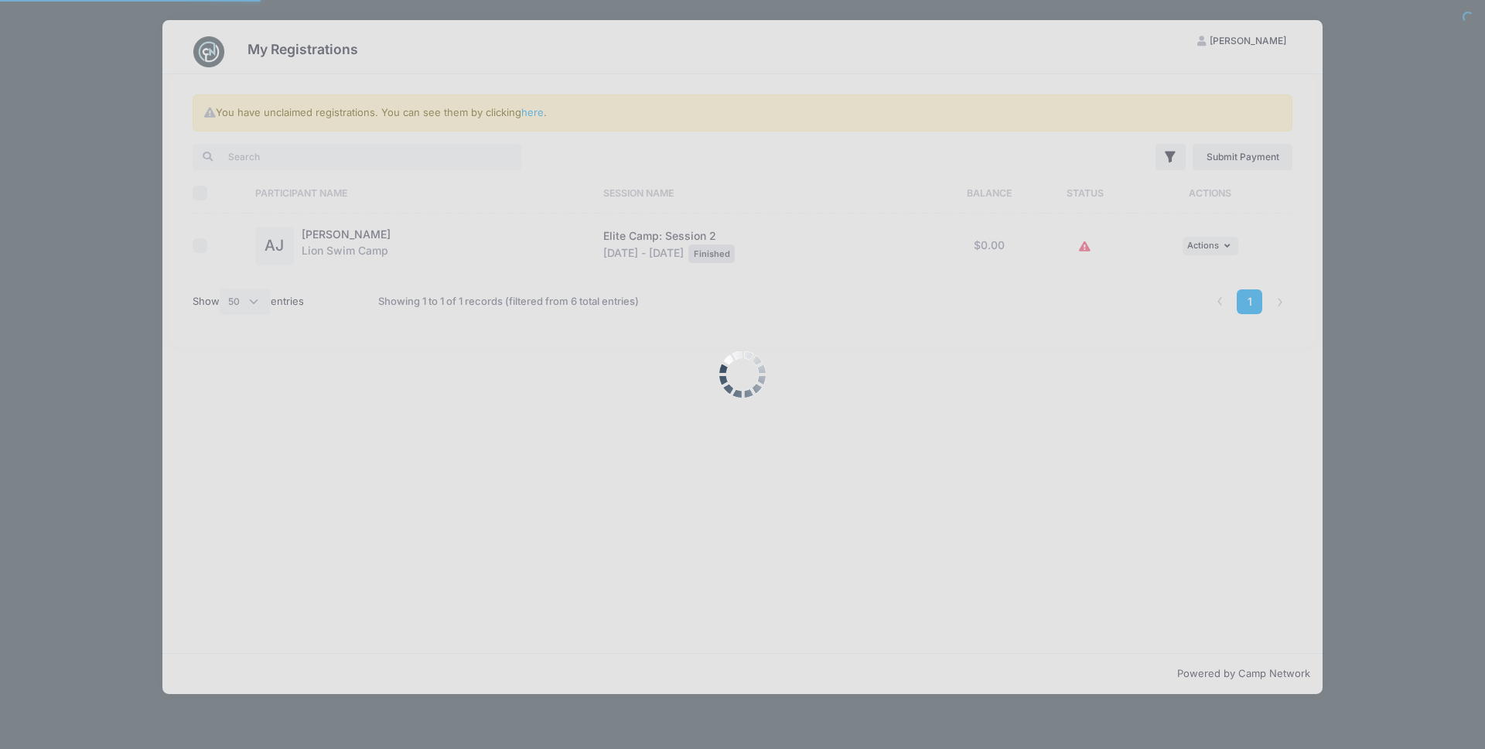
select select "50"
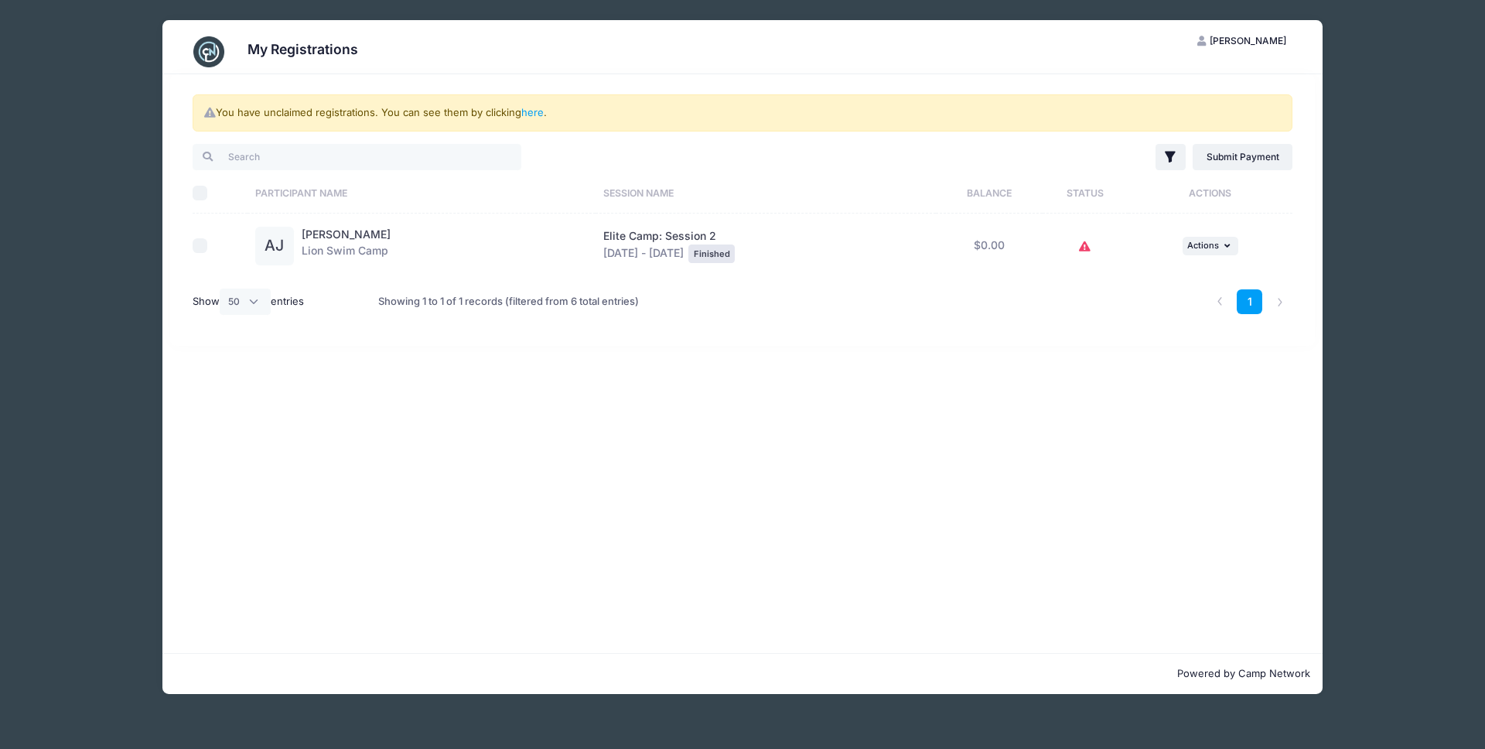
click at [861, 428] on div "You have unclaimed registrations. You can see them by clicking here . Filter Fi…" at bounding box center [742, 363] width 1160 height 578
click at [205, 45] on img at bounding box center [208, 51] width 31 height 31
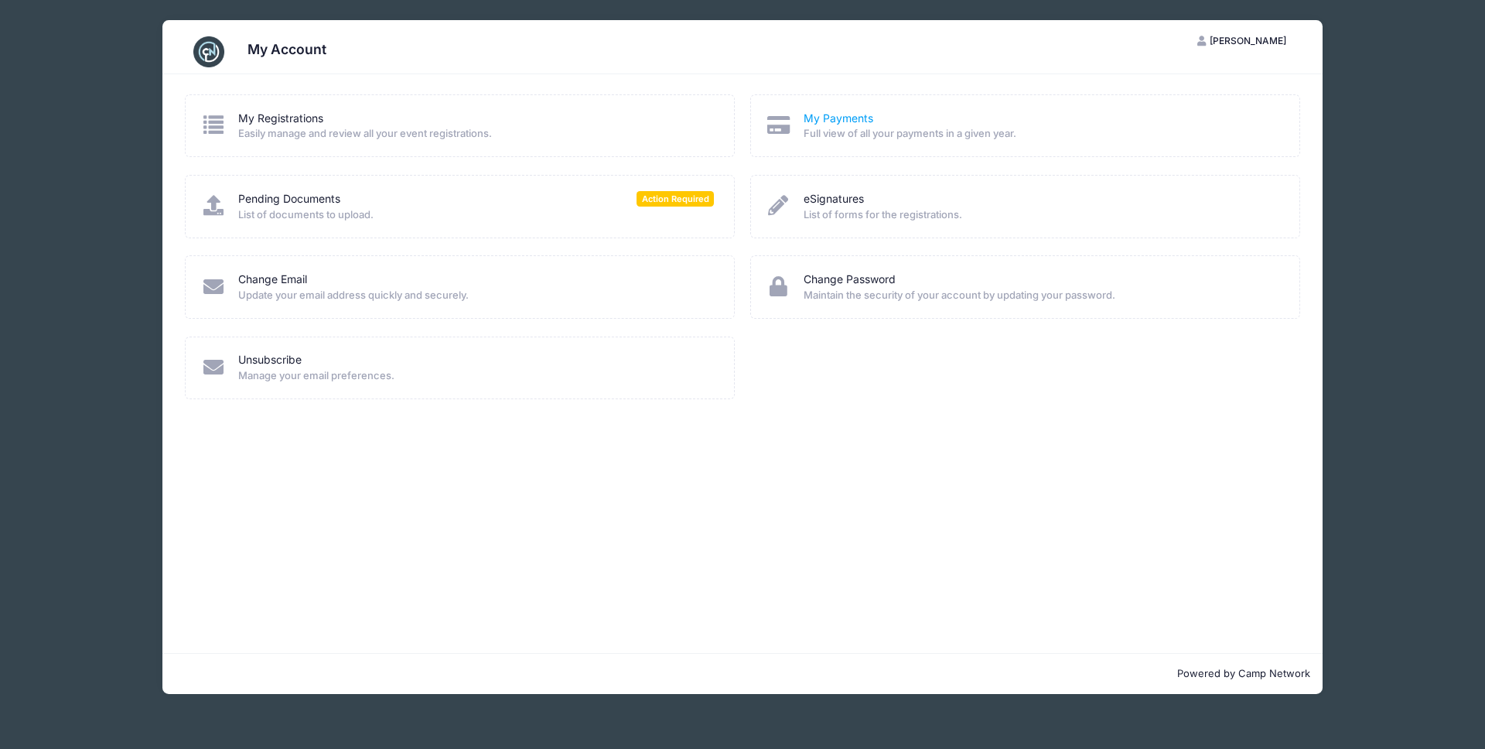
click at [852, 123] on link "My Payments" at bounding box center [839, 119] width 70 height 16
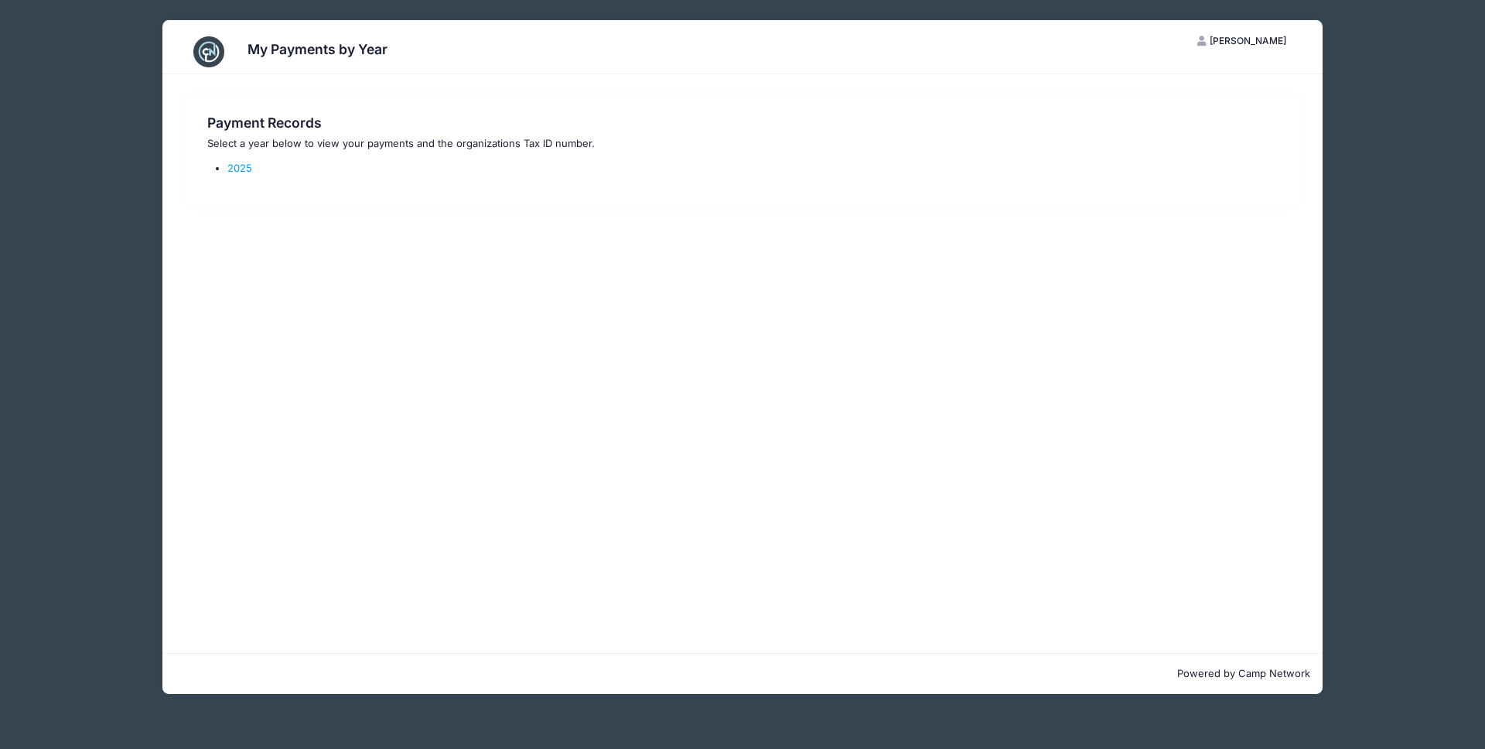
click at [233, 174] on li "2025" at bounding box center [751, 168] width 1049 height 15
click at [239, 169] on link "2025" at bounding box center [239, 168] width 25 height 12
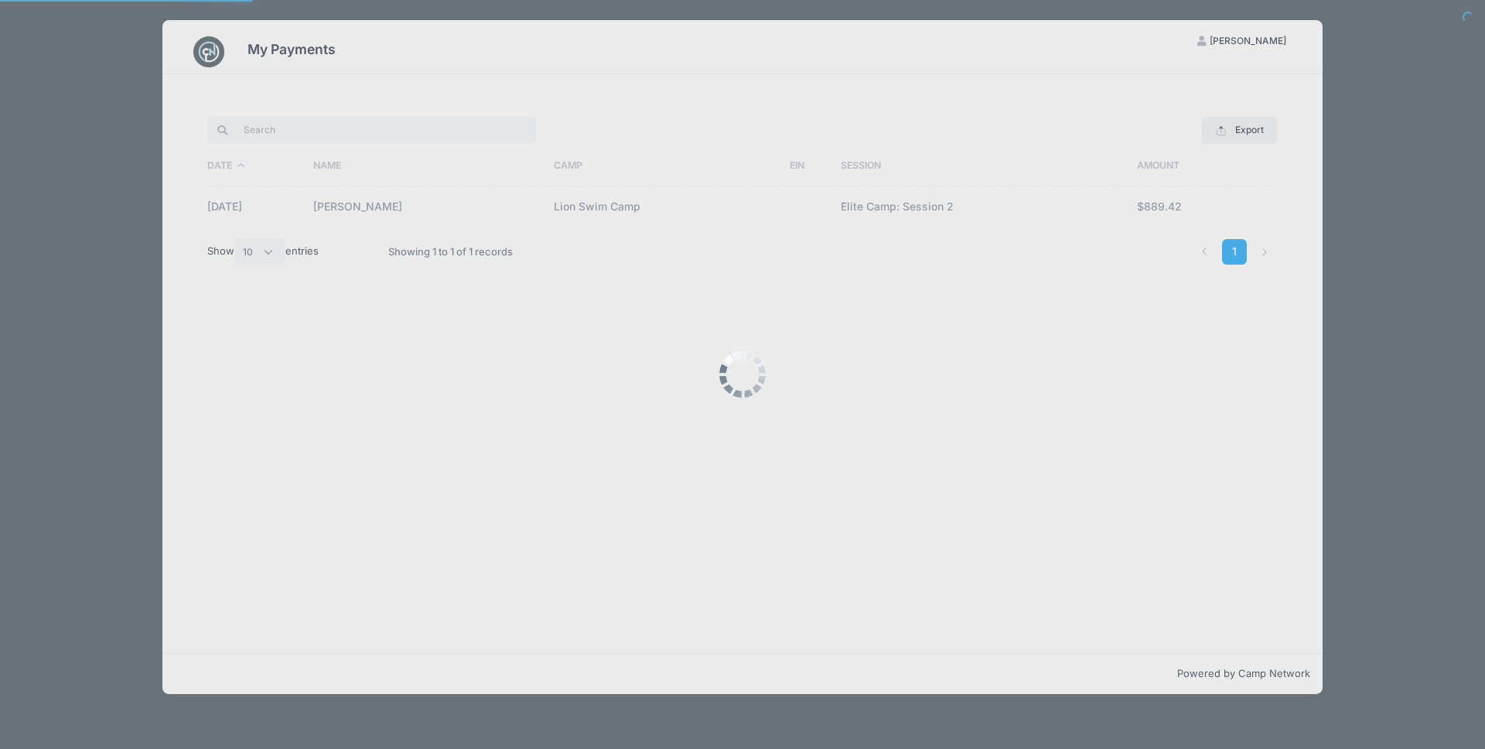
select select "10"
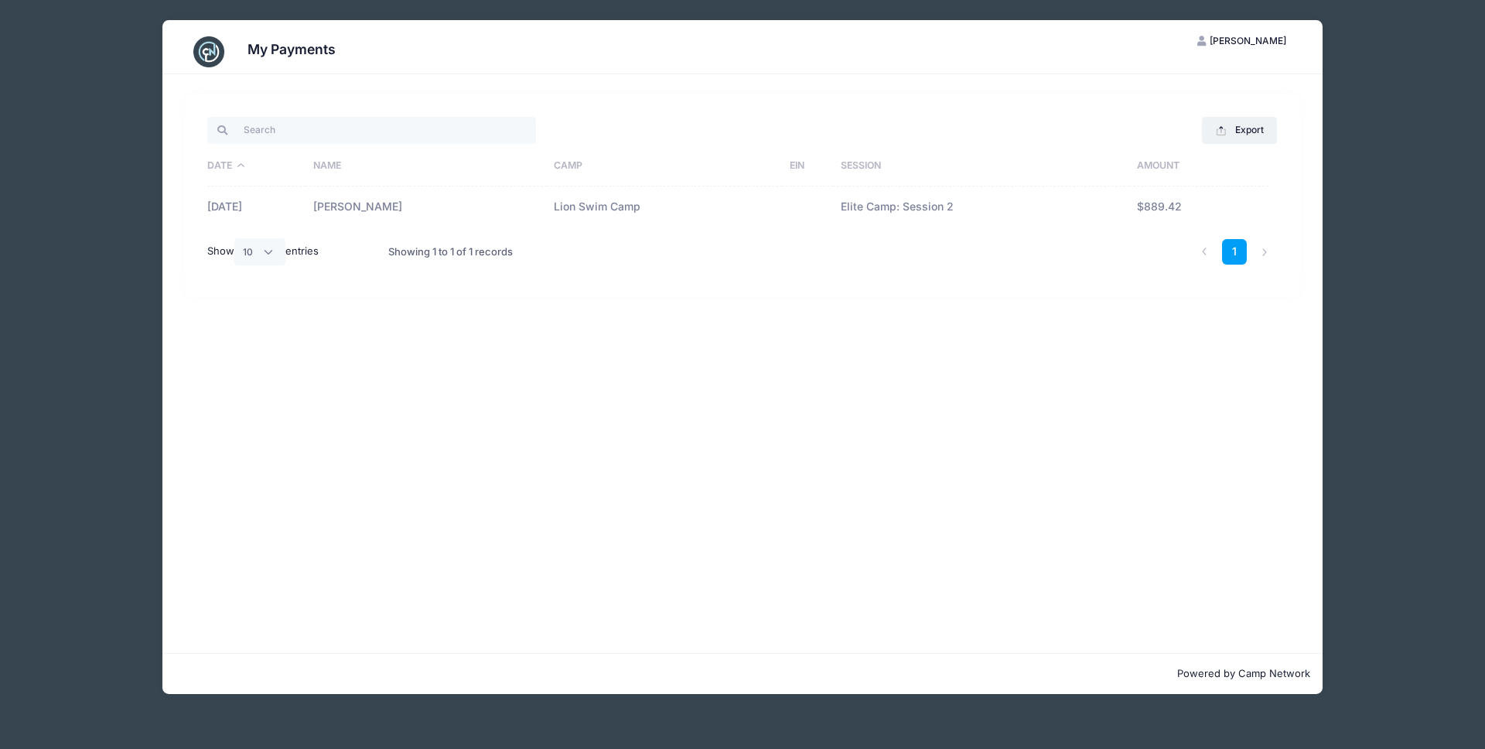
click at [787, 398] on div "Export Excel CSV Print Date Name Camp EIN Session Amount [DATE] [PERSON_NAME] L…" at bounding box center [742, 363] width 1160 height 578
click at [209, 53] on img at bounding box center [208, 51] width 31 height 31
